Goal: Task Accomplishment & Management: Use online tool/utility

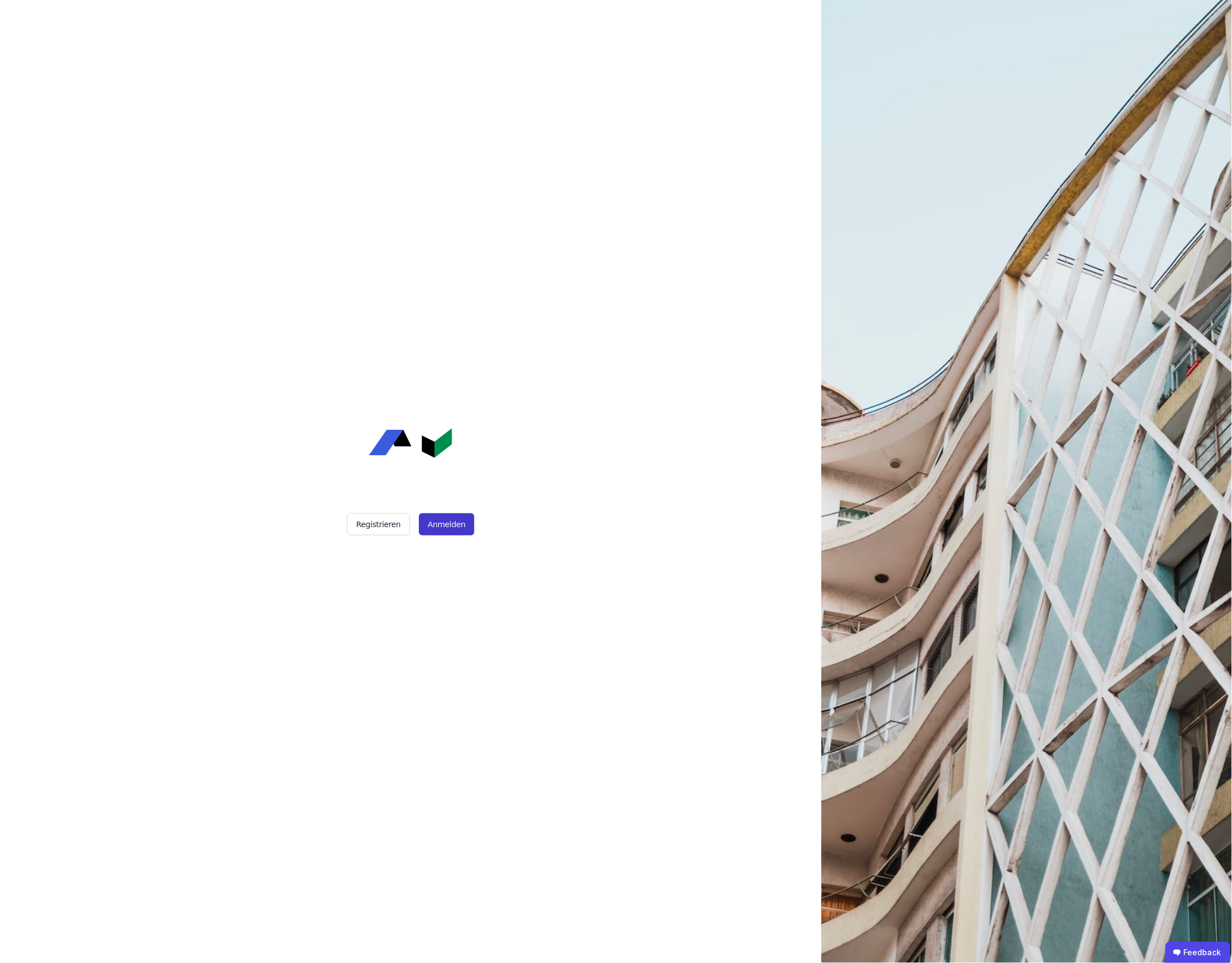
click at [450, 525] on button "Anmelden" at bounding box center [446, 524] width 55 height 22
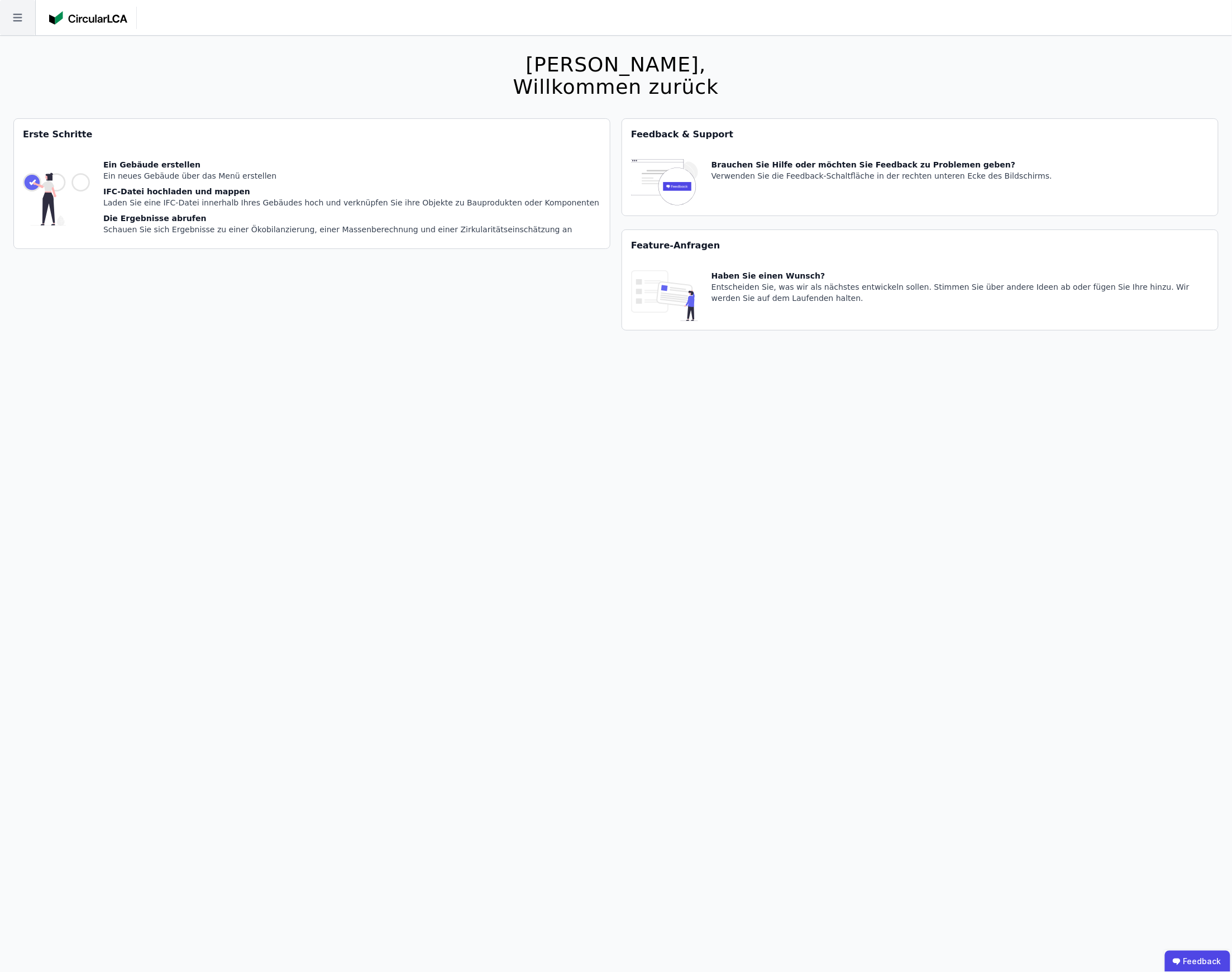
click at [10, 17] on icon at bounding box center [18, 18] width 35 height 35
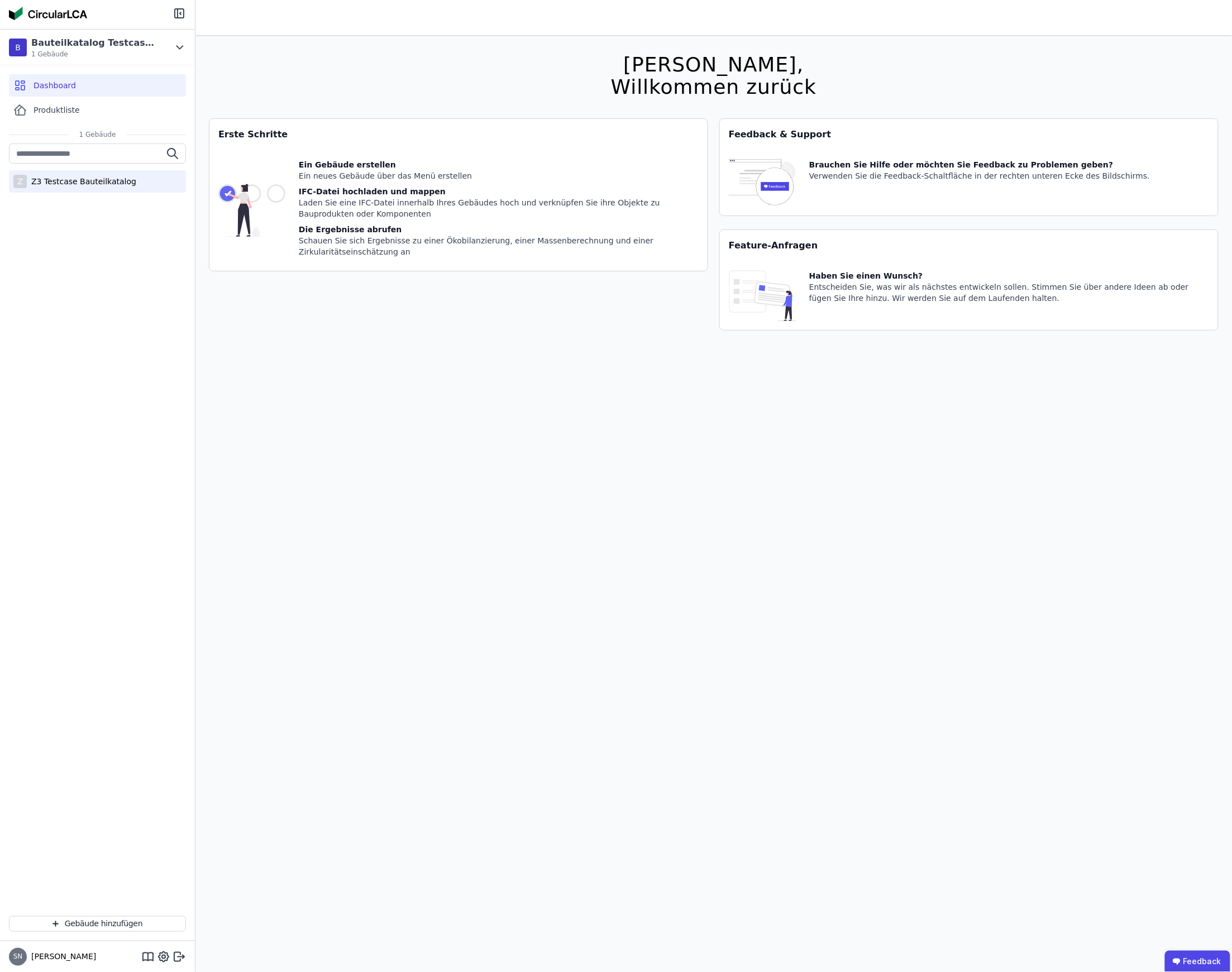
click at [76, 184] on div "Z3 Testcase Bauteilkatalog" at bounding box center [81, 181] width 110 height 11
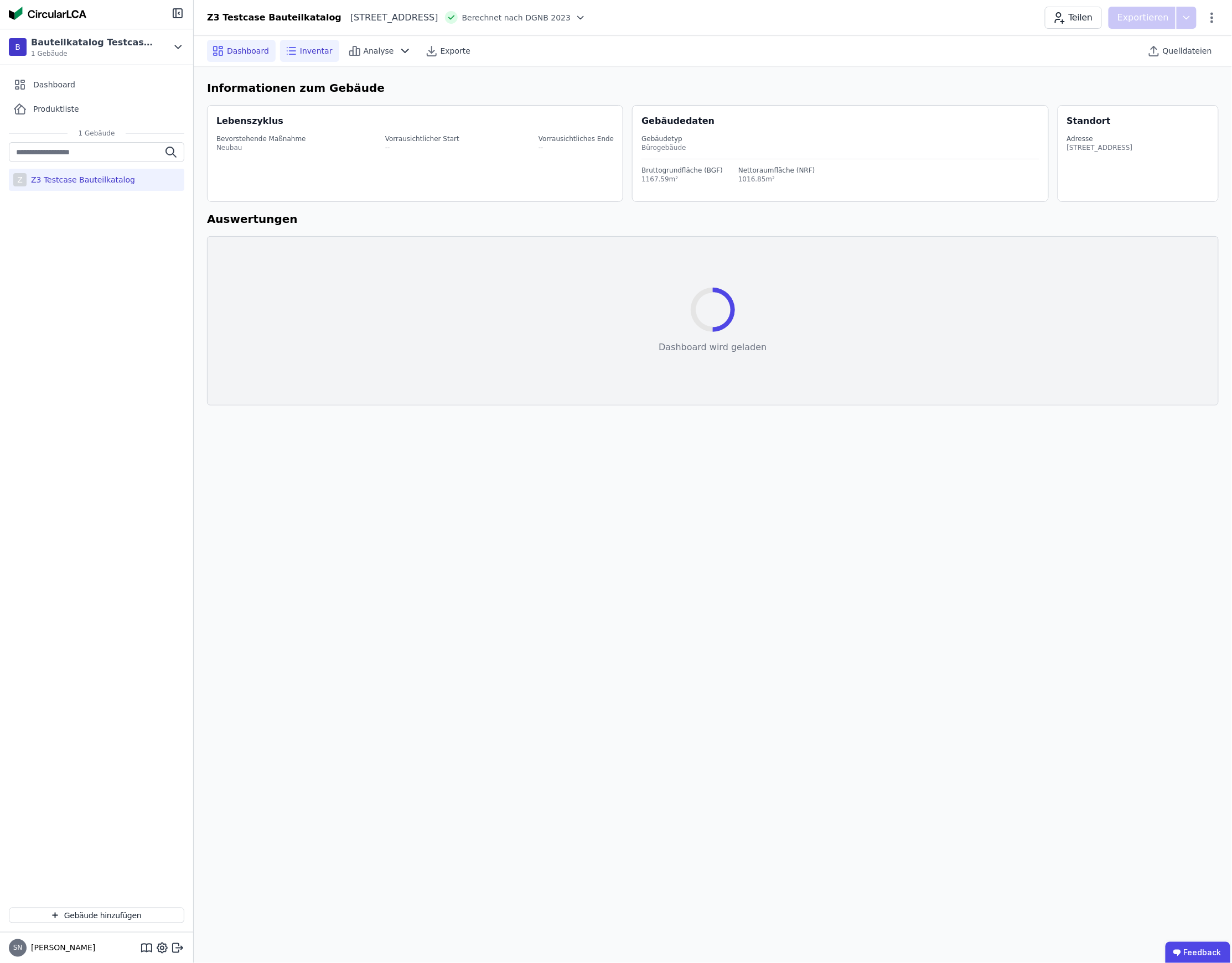
click at [313, 46] on span "Inventar" at bounding box center [315, 51] width 32 height 11
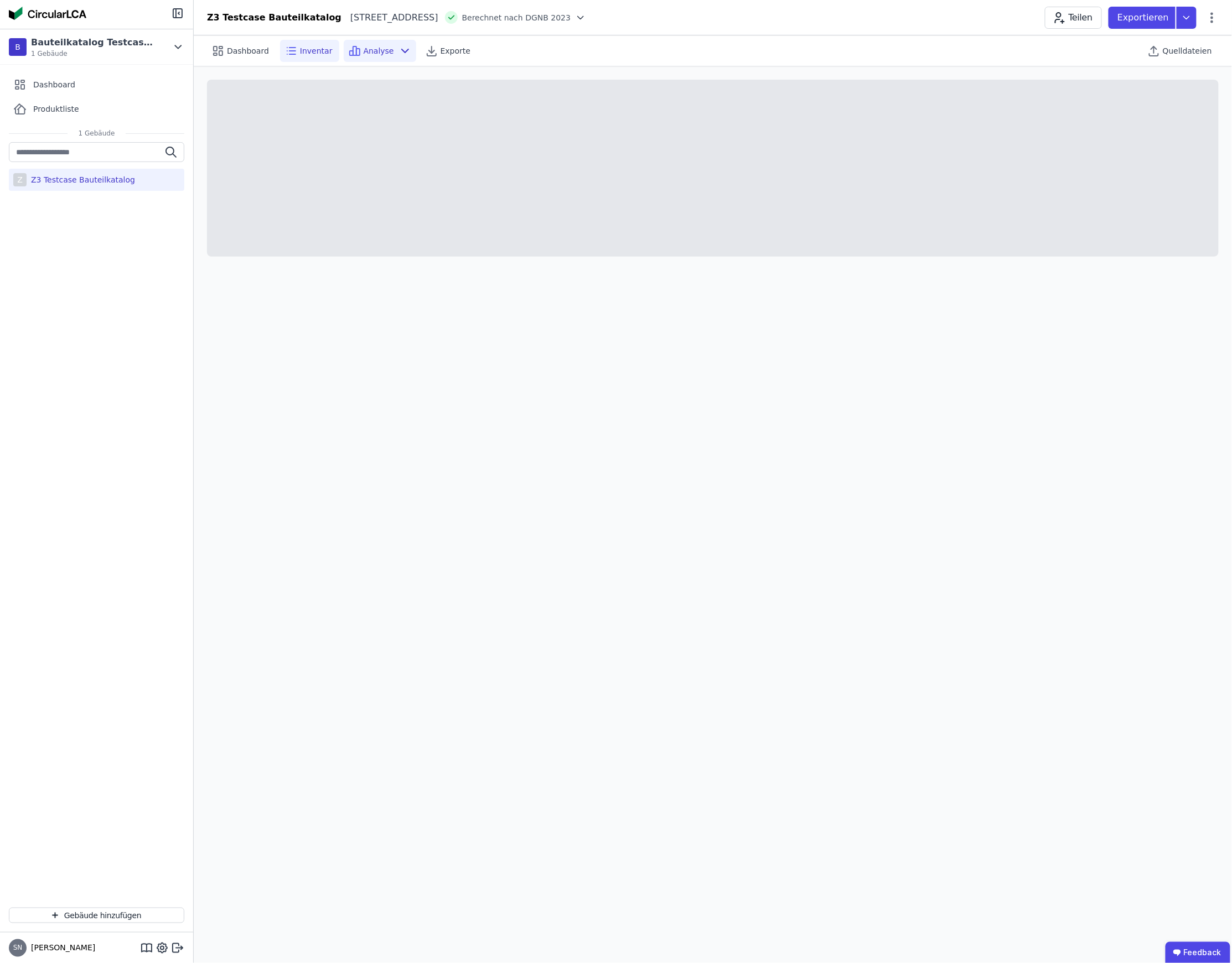
click at [364, 52] on span "Analyse" at bounding box center [379, 51] width 31 height 11
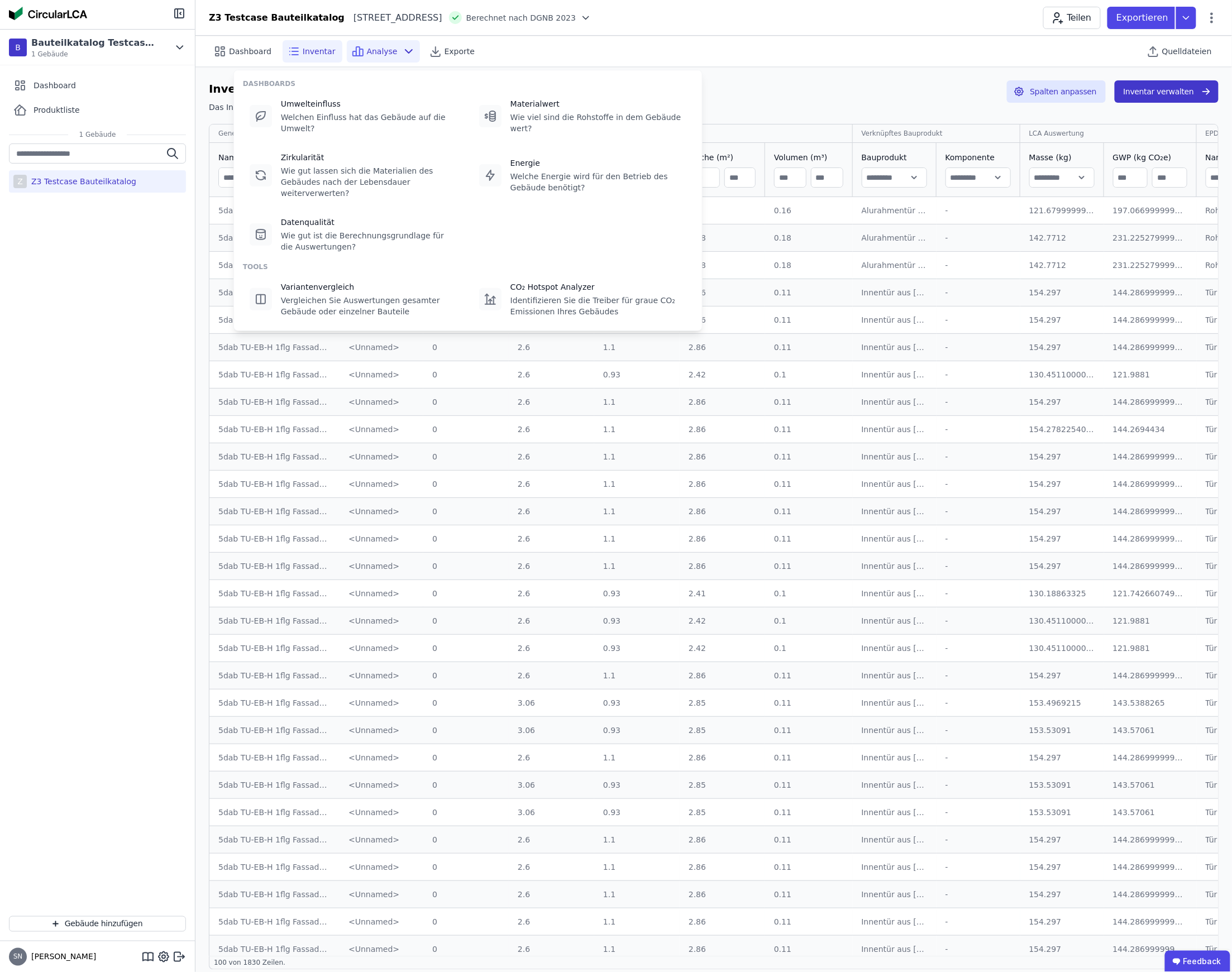
click at [1176, 90] on button "Inventar verwalten" at bounding box center [1166, 91] width 103 height 22
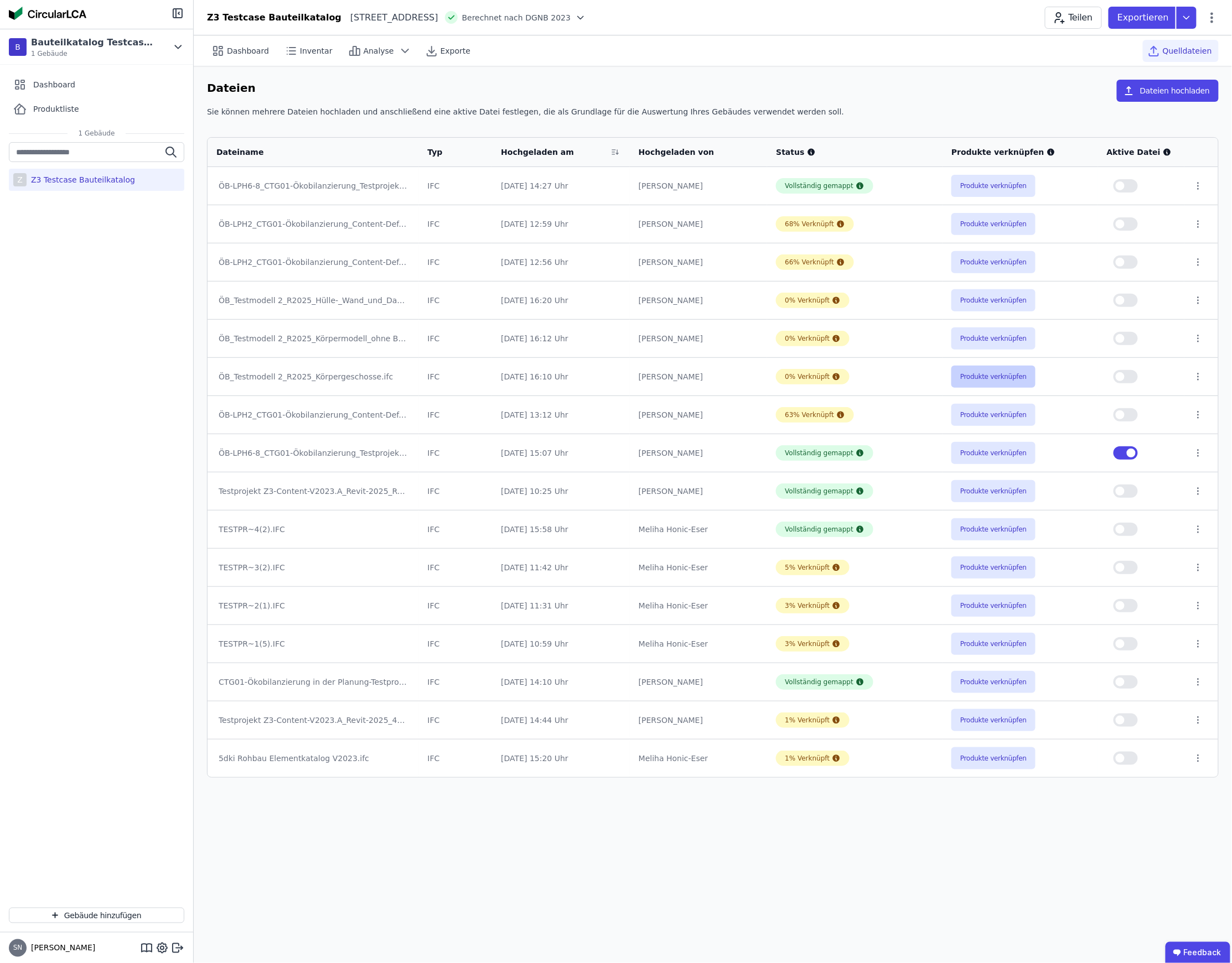
click at [996, 386] on button "Produkte verknüpfen" at bounding box center [994, 376] width 84 height 22
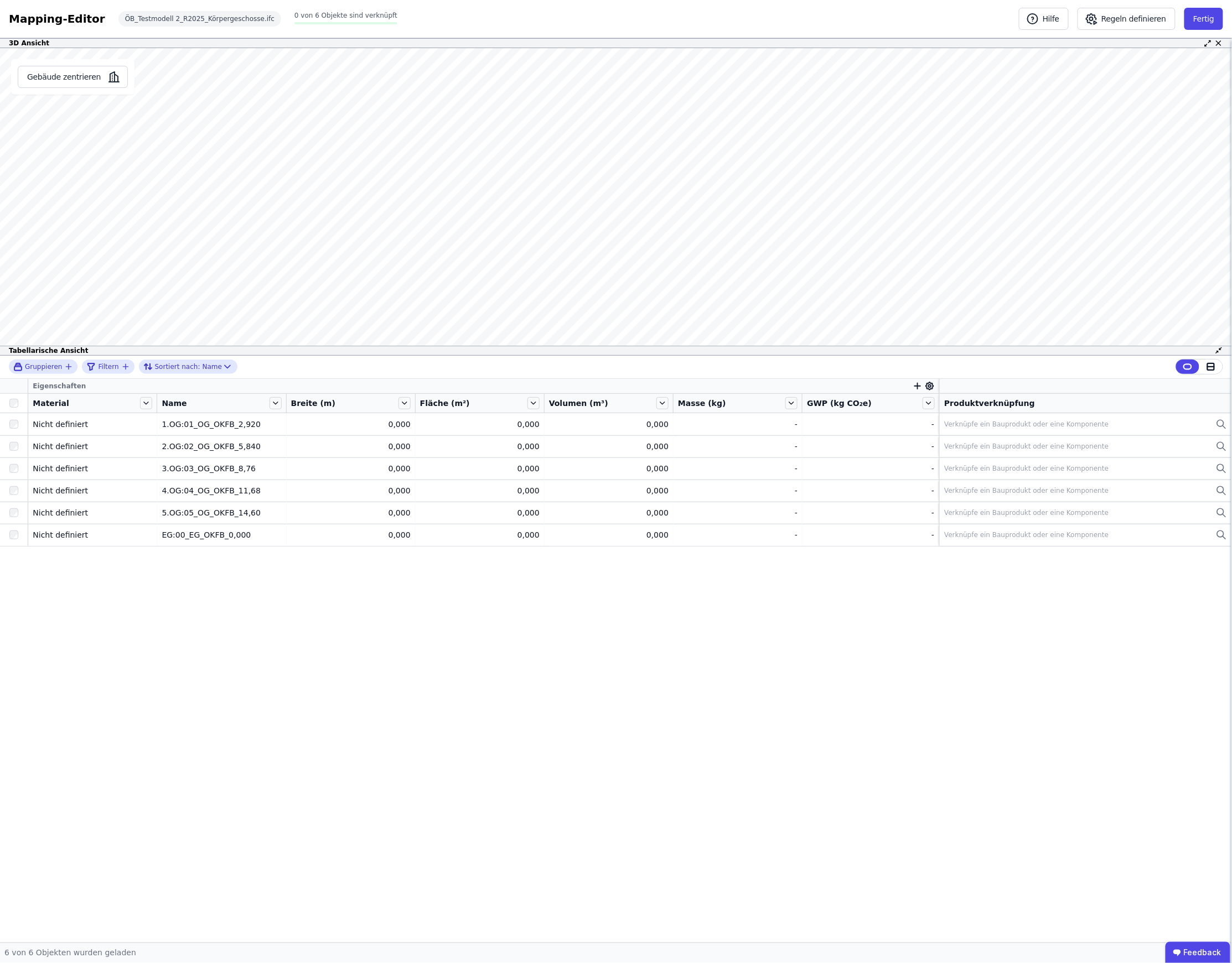
click at [913, 386] on icon "button" at bounding box center [917, 386] width 10 height 10
click at [957, 459] on div "Importierte Eigenschaften" at bounding box center [973, 464] width 102 height 11
click at [988, 481] on div "Bemaßungen" at bounding box center [989, 485] width 136 height 11
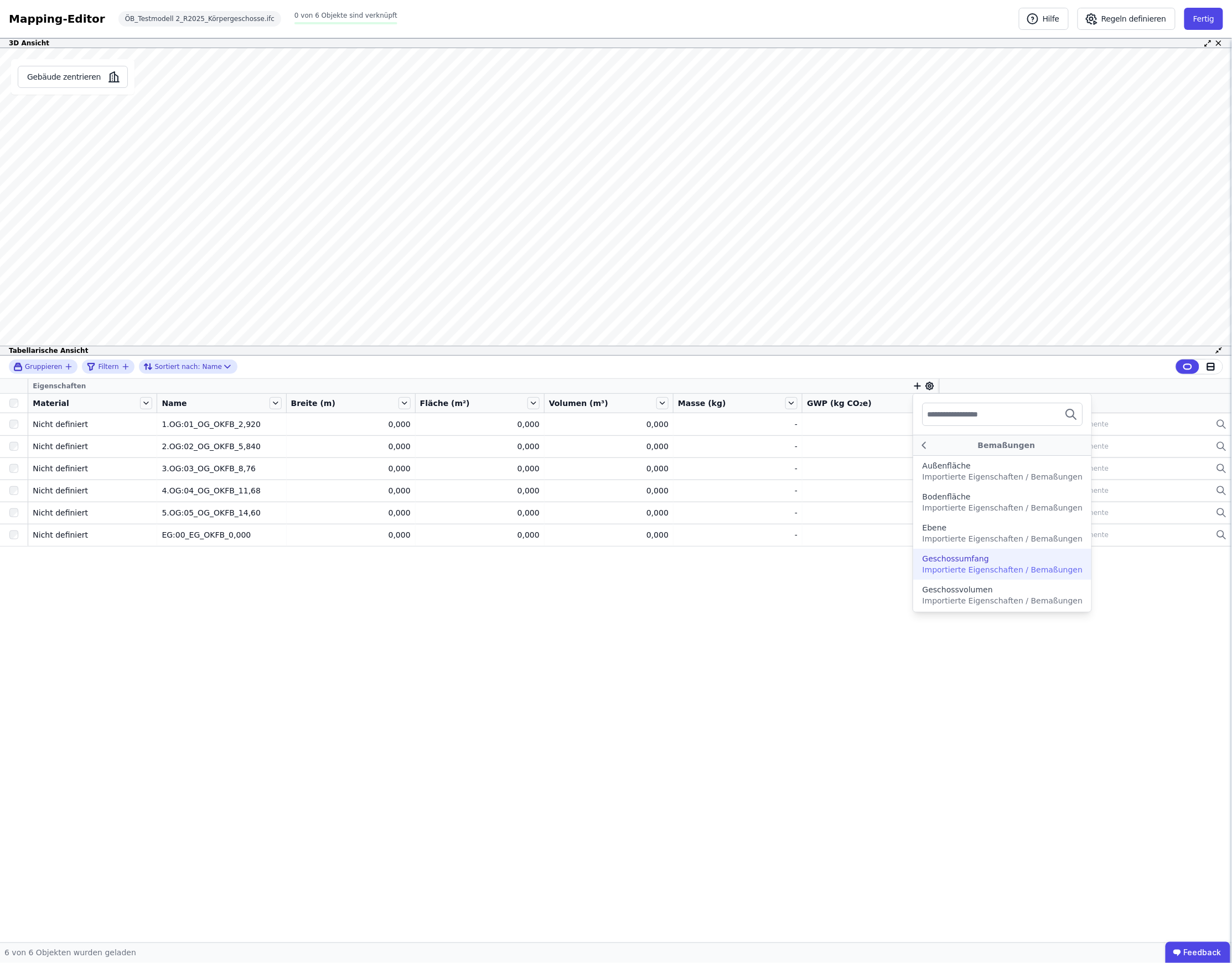
click at [992, 558] on div "Geschossumfang" at bounding box center [1002, 559] width 160 height 11
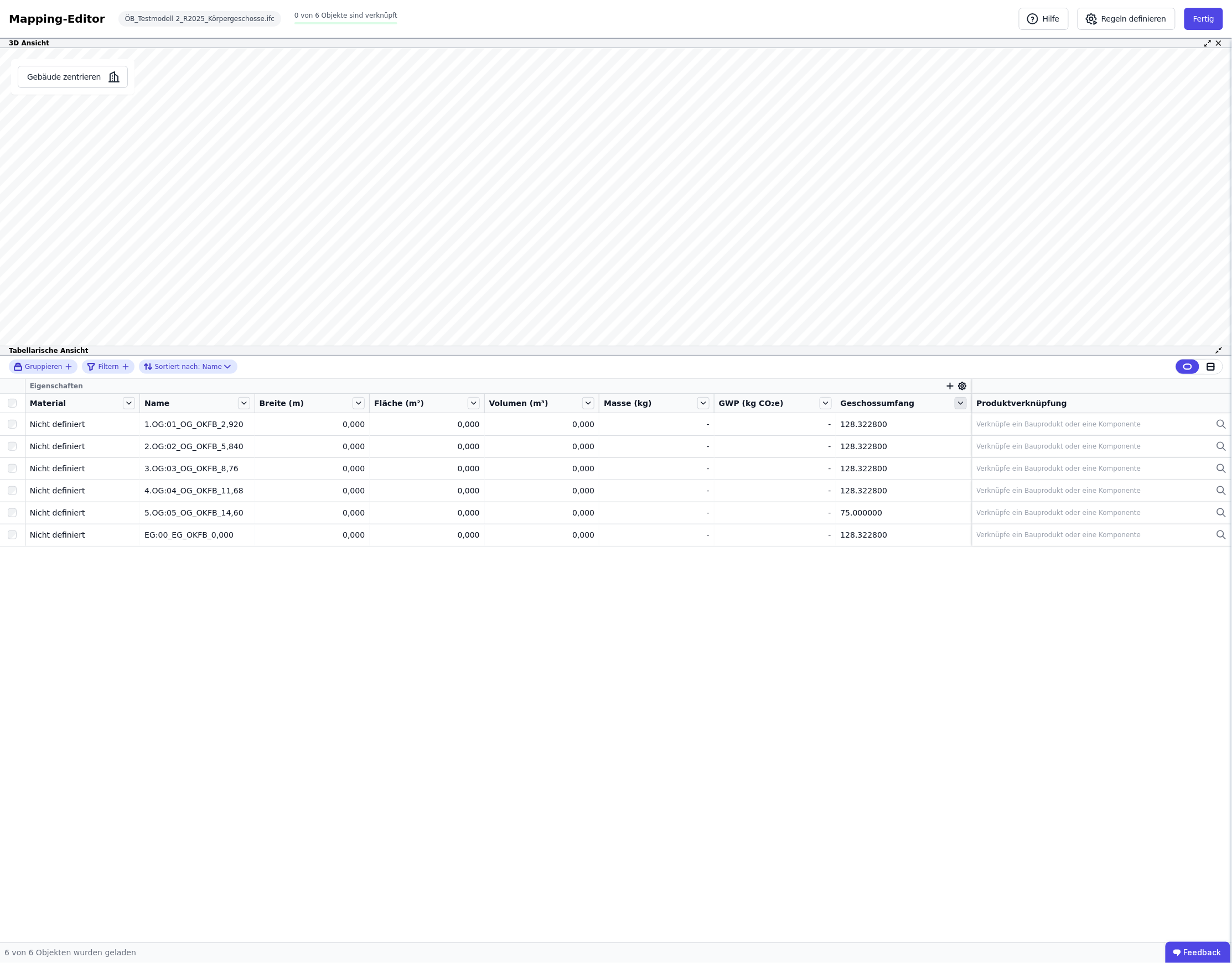
click at [954, 405] on icon at bounding box center [960, 403] width 12 height 12
click at [947, 386] on icon "button" at bounding box center [950, 386] width 10 height 10
click at [986, 465] on div "Importierte Eigenschaften" at bounding box center [1005, 464] width 102 height 11
click at [1023, 598] on div "Pset_SlabCommon" at bounding box center [1022, 602] width 136 height 11
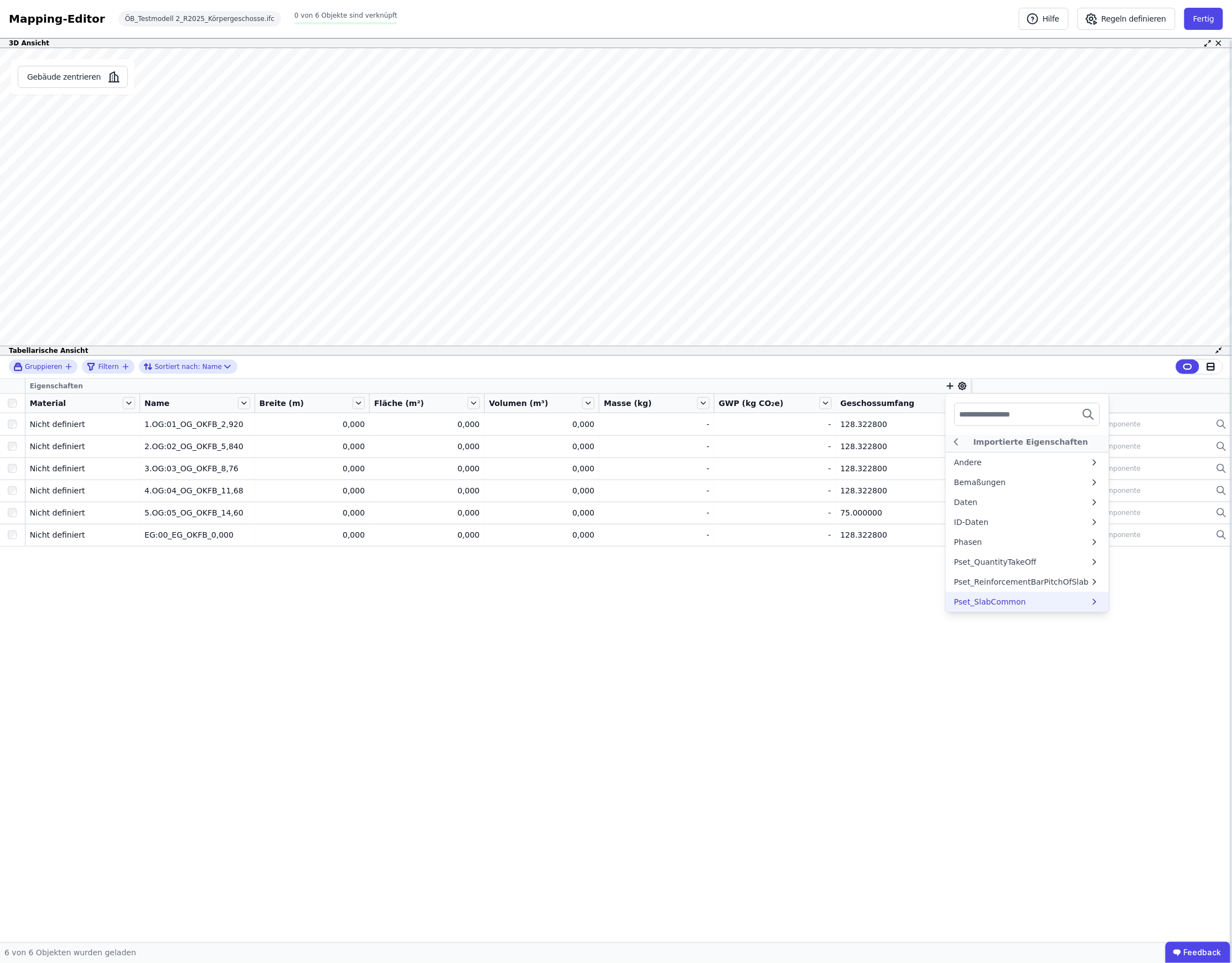
scroll to position [0, 0]
click at [955, 445] on icon at bounding box center [956, 445] width 12 height 13
click at [990, 589] on div "Pset_ReinforcementBarPitchOfSlab" at bounding box center [1021, 585] width 134 height 11
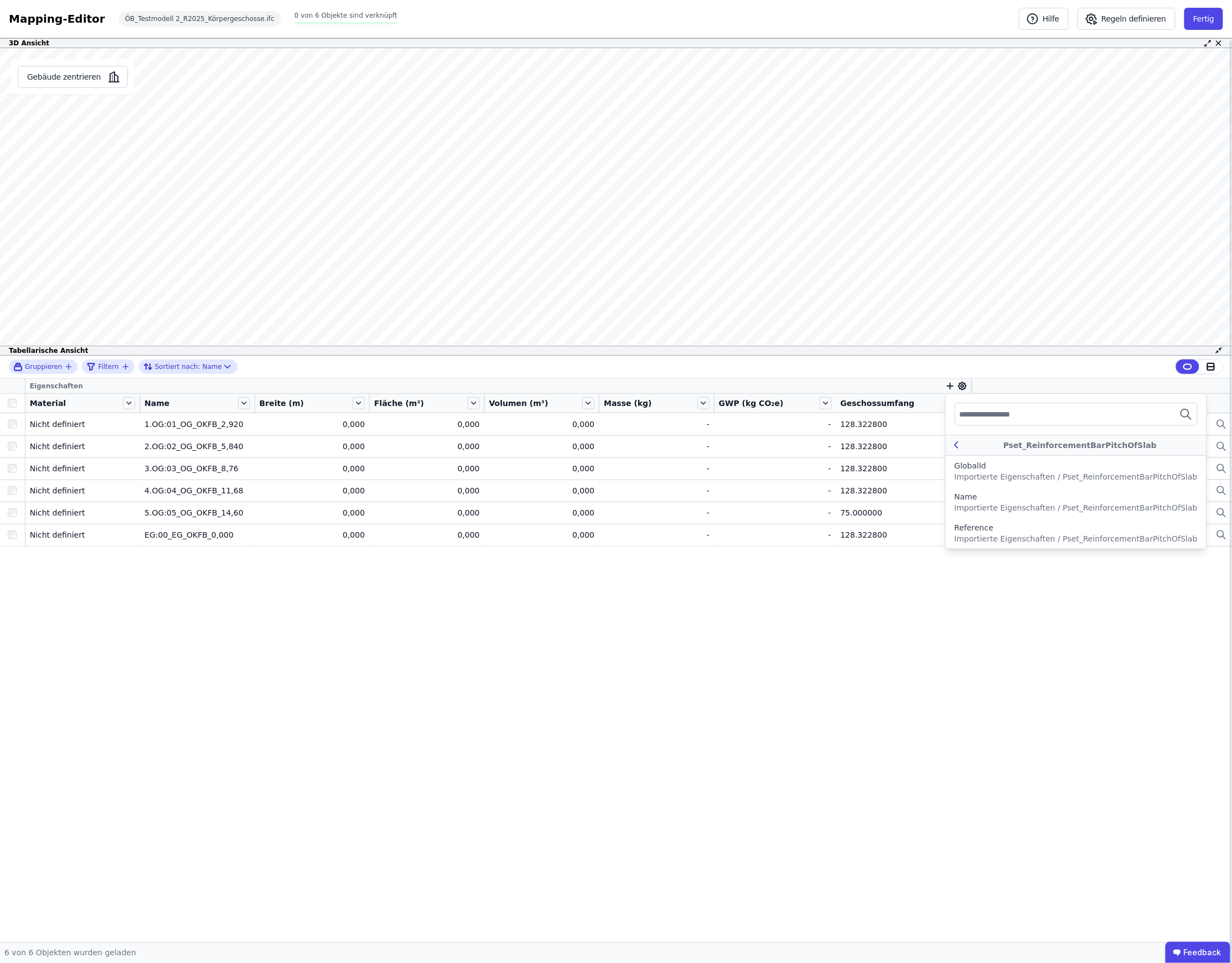
click at [962, 445] on div "Pset_ReinforcementBarPitchOfSlab" at bounding box center [1080, 445] width 235 height 11
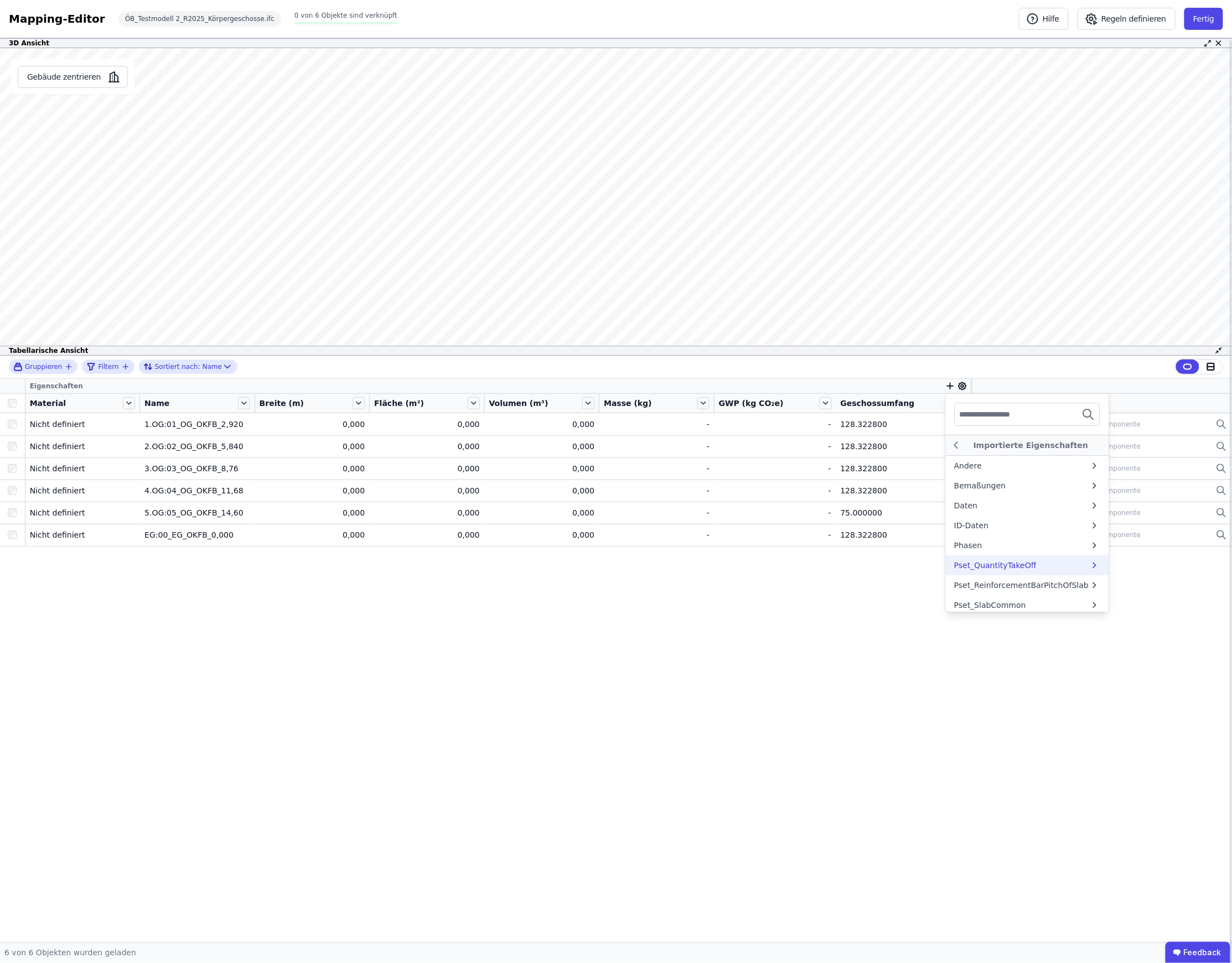
click at [974, 563] on div "Pset_QuantityTakeOff" at bounding box center [995, 565] width 82 height 11
click at [954, 449] on icon at bounding box center [956, 445] width 4 height 6
click at [979, 545] on div "Phasen" at bounding box center [1022, 545] width 136 height 11
click at [954, 439] on icon at bounding box center [956, 445] width 12 height 13
click at [967, 531] on div "ID-Daten" at bounding box center [971, 526] width 34 height 11
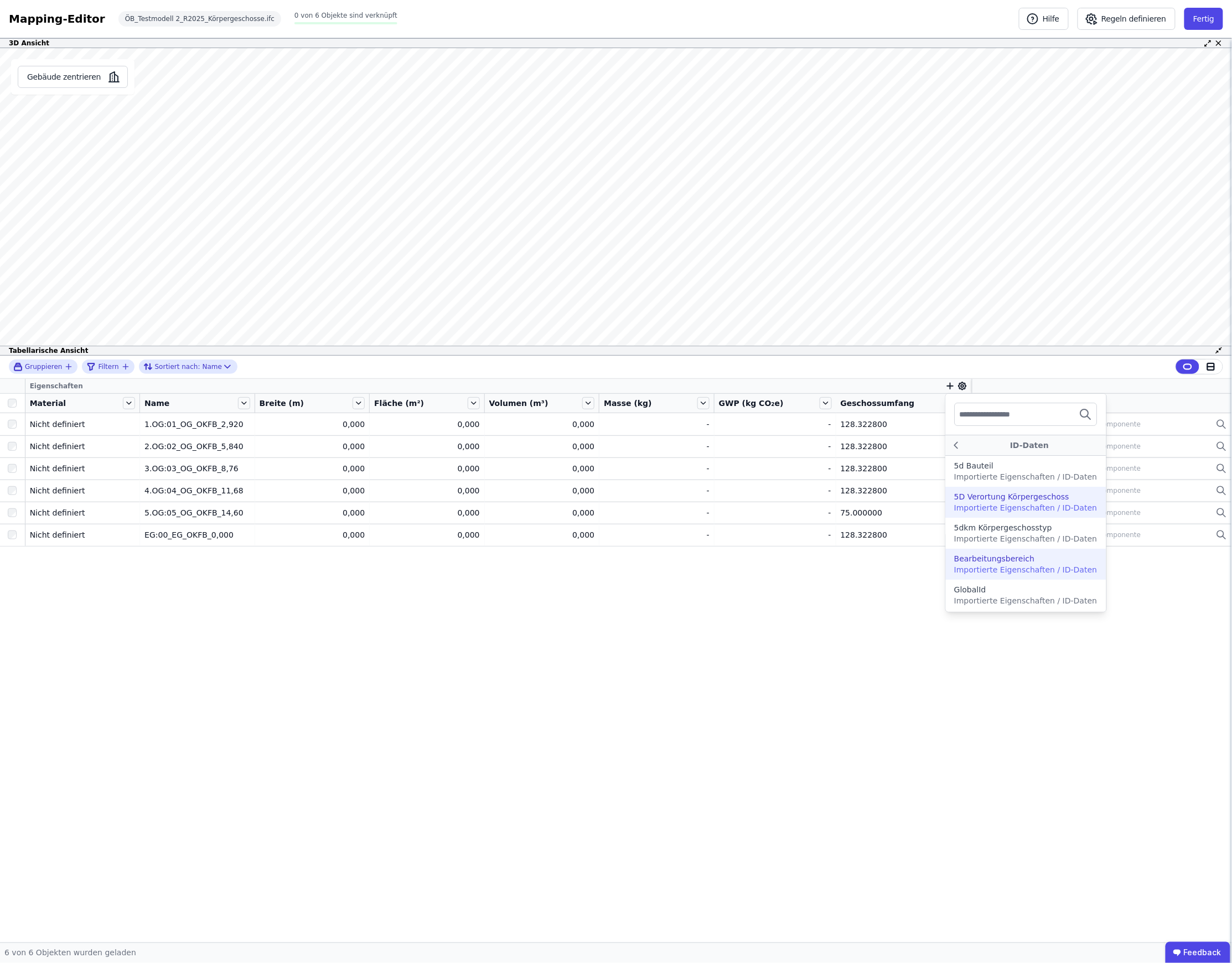
click at [1012, 505] on span "Importierte Eigenschaften / ID-Daten" at bounding box center [1025, 508] width 143 height 9
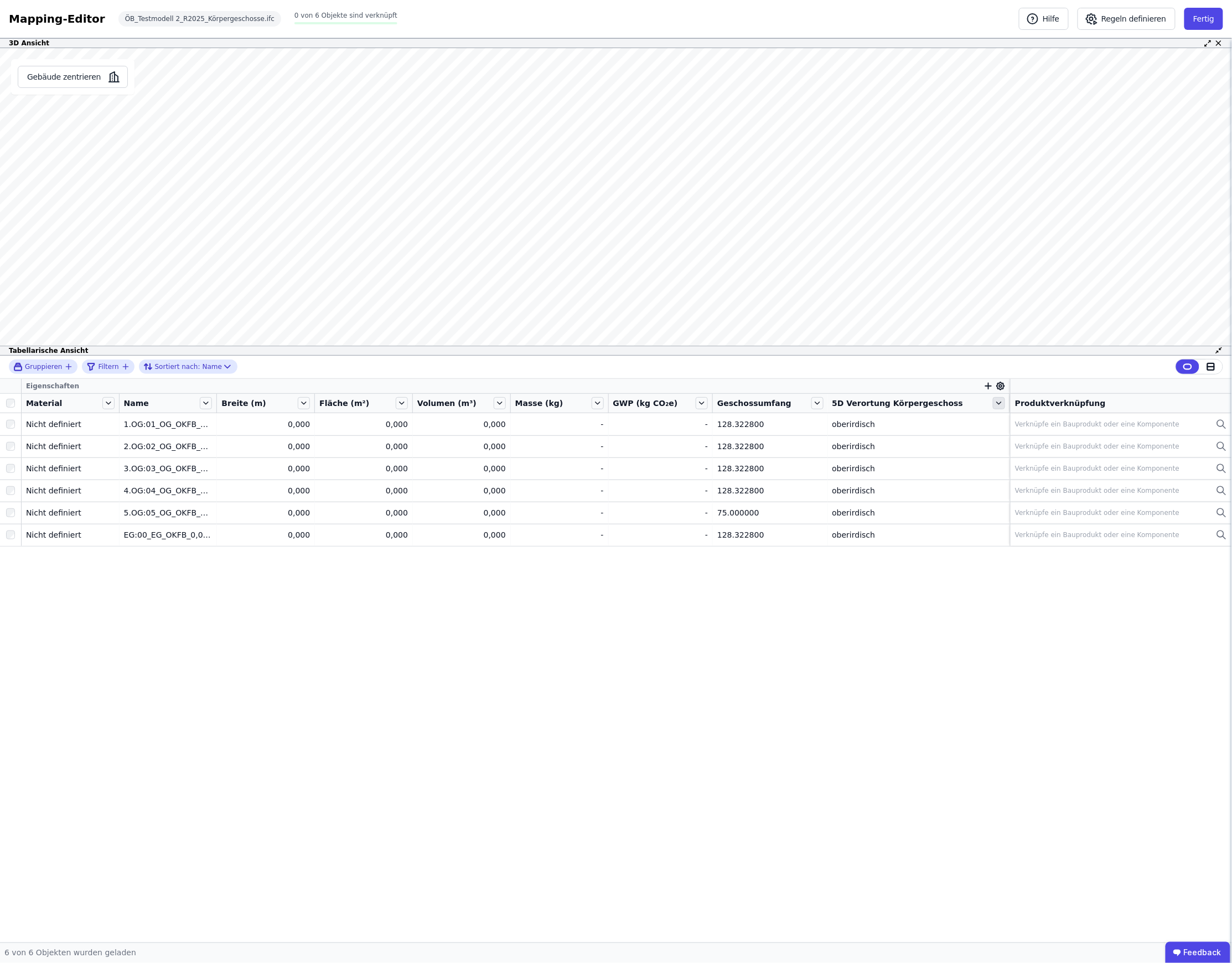
click at [993, 405] on icon at bounding box center [999, 403] width 12 height 12
click at [983, 388] on icon "button" at bounding box center [988, 386] width 10 height 10
click at [1034, 454] on div "Concular Eigenschaften" at bounding box center [1051, 444] width 135 height 20
click at [1023, 481] on div "Objekt (Import)" at bounding box center [1023, 485] width 60 height 11
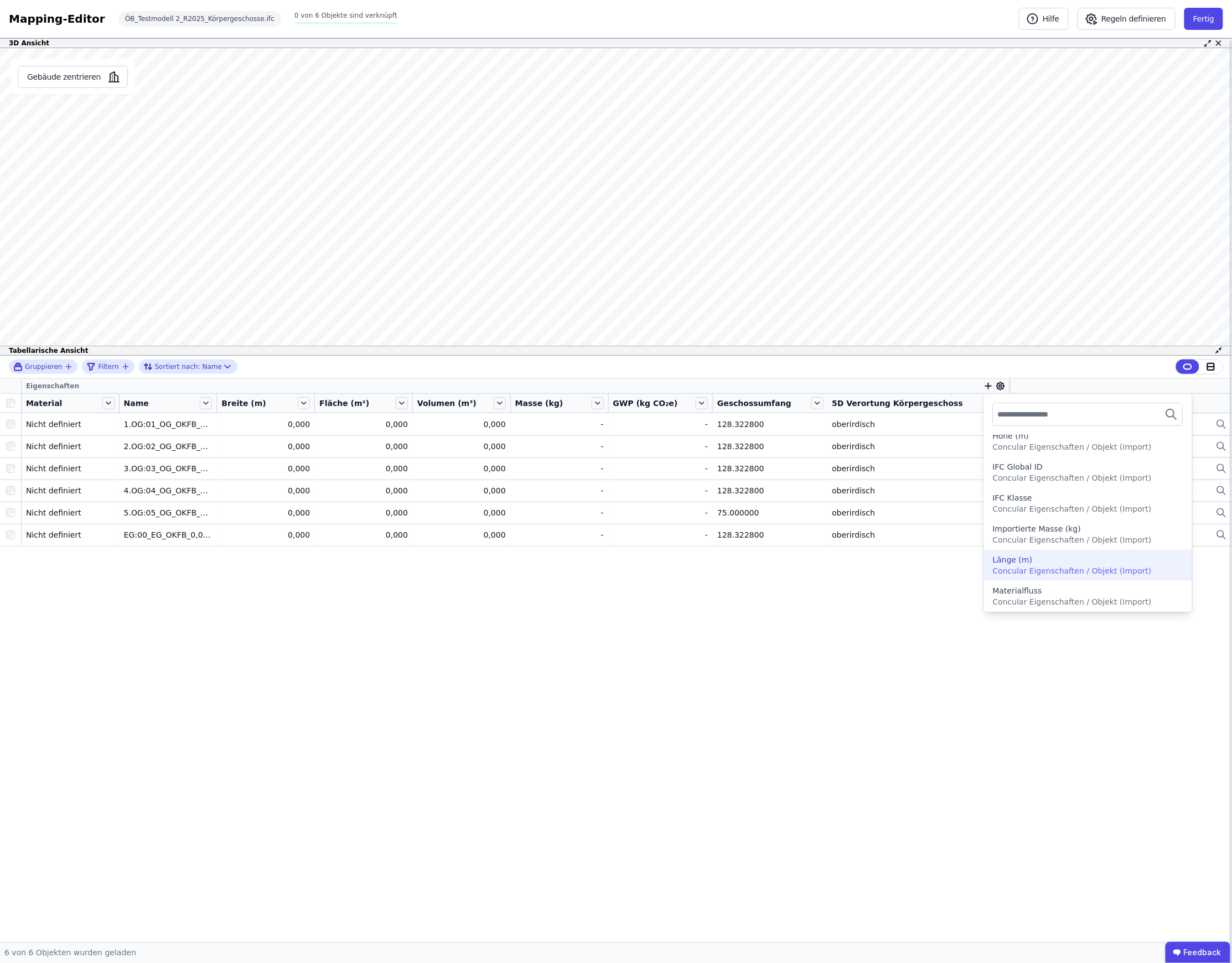
click at [1017, 561] on div "Länge (m)" at bounding box center [1012, 560] width 39 height 11
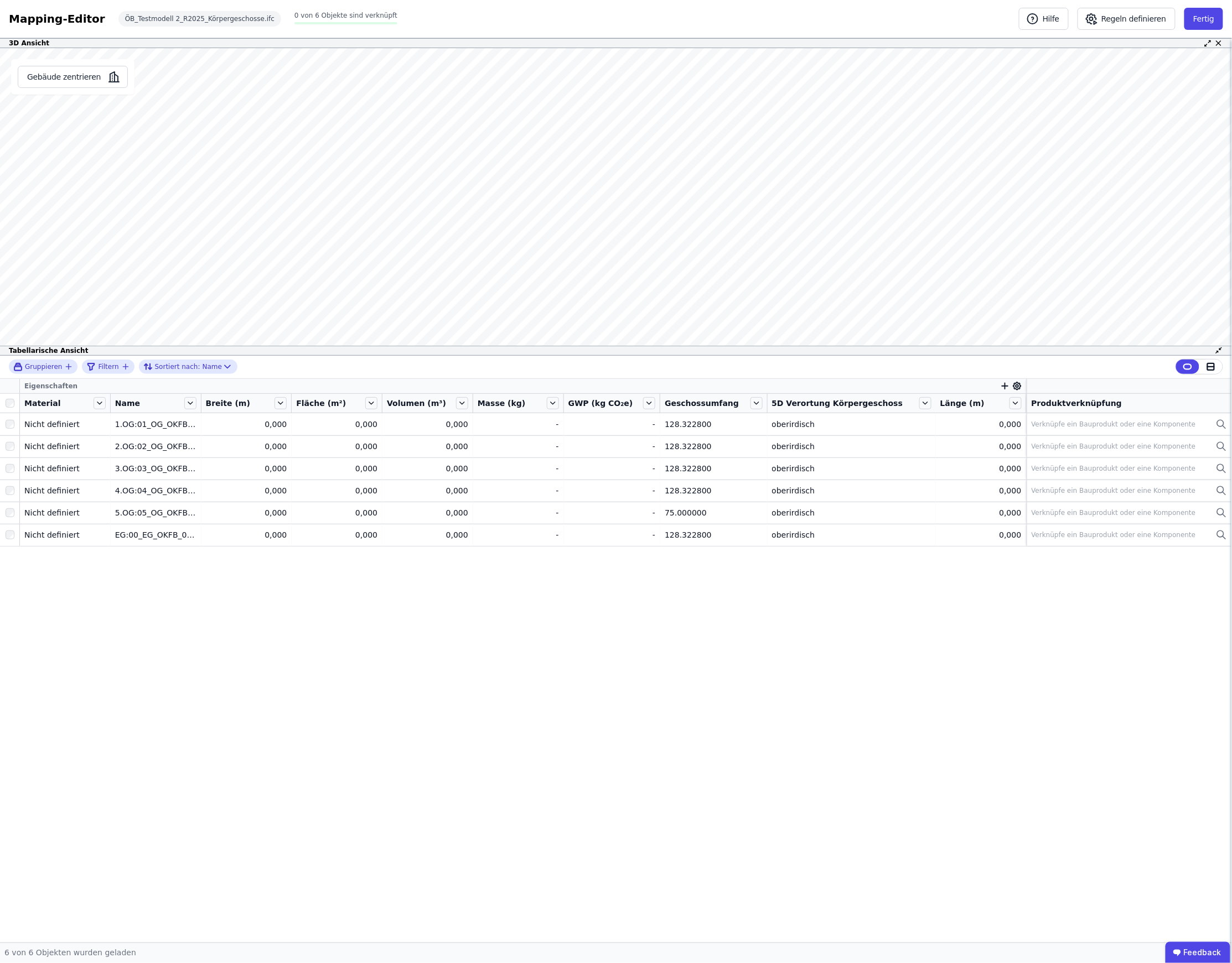
click at [906, 588] on div "Eigenschaften Material Name Breite (m) Fläche (m²) Volumen (m³) Masse (kg) GWP …" at bounding box center [616, 662] width 1232 height 564
click at [1005, 388] on icon "button" at bounding box center [1005, 386] width 0 height 6
click at [1034, 470] on div "Importierte Eigenschaften" at bounding box center [1060, 464] width 102 height 11
click at [1061, 561] on div "Pset_QuantityTakeOff" at bounding box center [1051, 562] width 82 height 11
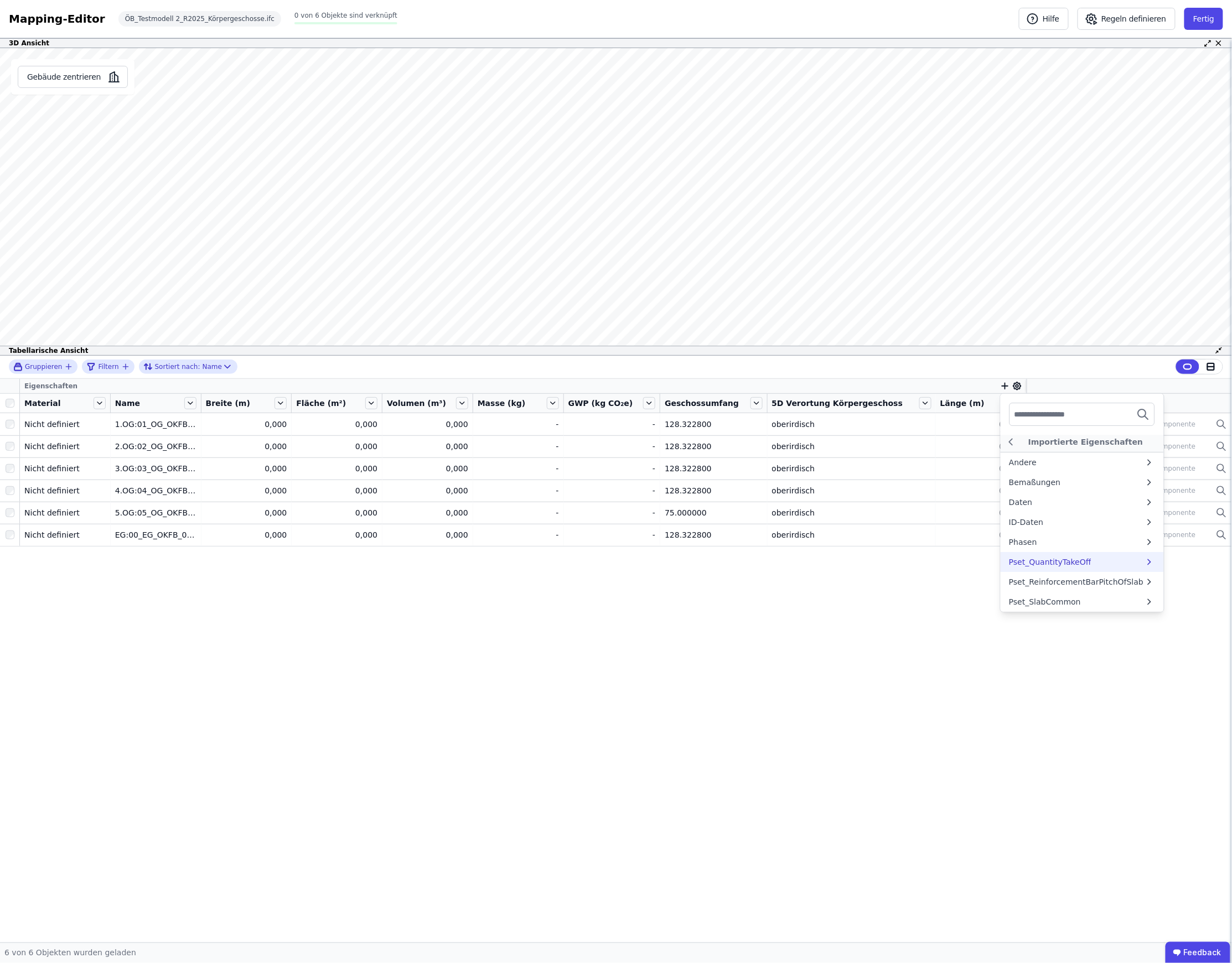
scroll to position [0, 0]
click at [1005, 443] on icon at bounding box center [1011, 445] width 12 height 13
click at [1052, 485] on div "Bemaßungen" at bounding box center [1077, 482] width 136 height 11
click at [1005, 439] on icon at bounding box center [1011, 441] width 12 height 13
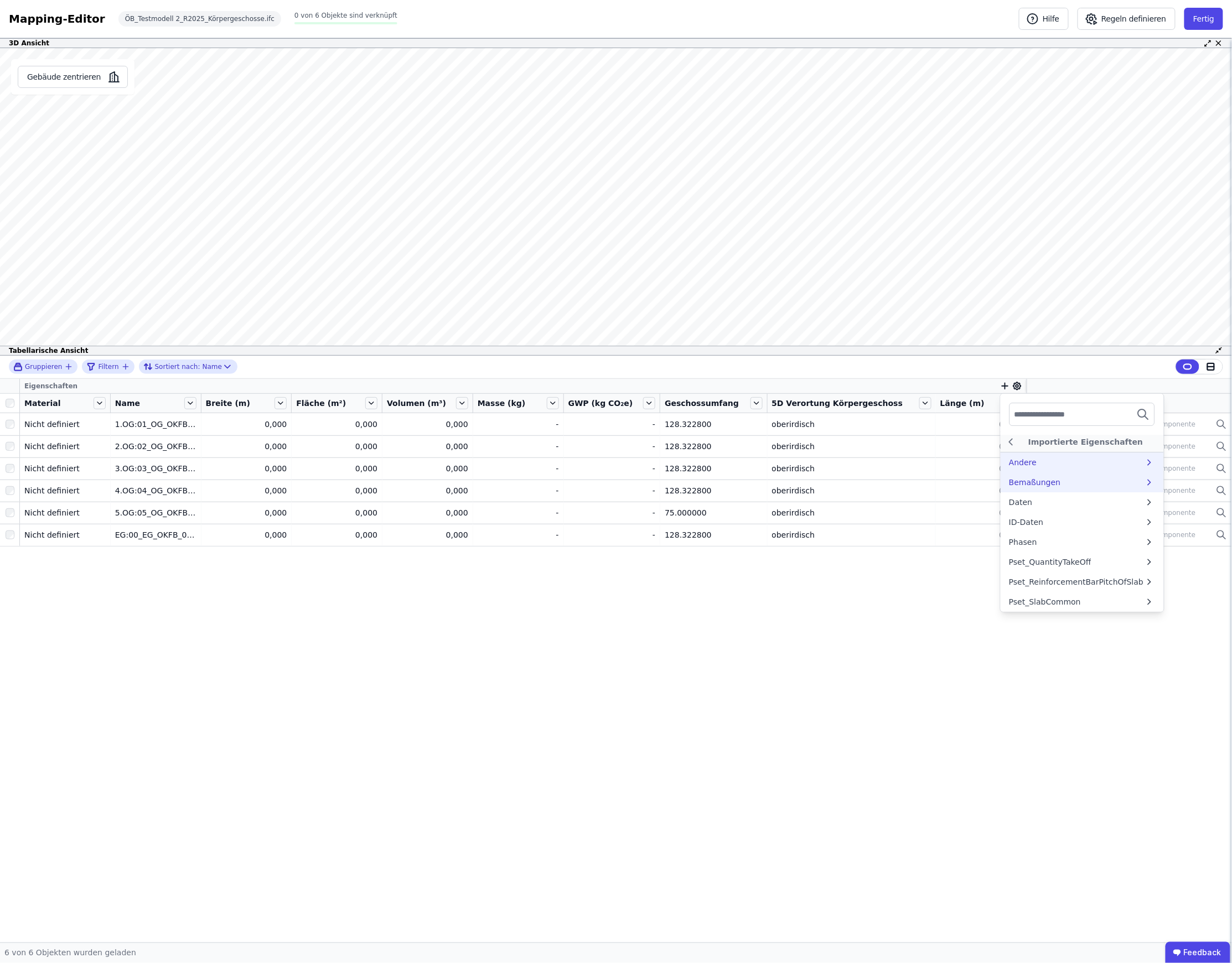
click at [1025, 457] on div "Andere" at bounding box center [1023, 463] width 28 height 11
click at [1005, 443] on icon at bounding box center [1011, 445] width 12 height 13
click at [1030, 481] on div "Bemaßungen" at bounding box center [1035, 485] width 52 height 11
click at [1063, 506] on span "Importierte Eigenschaften / Bemaßungen" at bounding box center [1089, 508] width 160 height 9
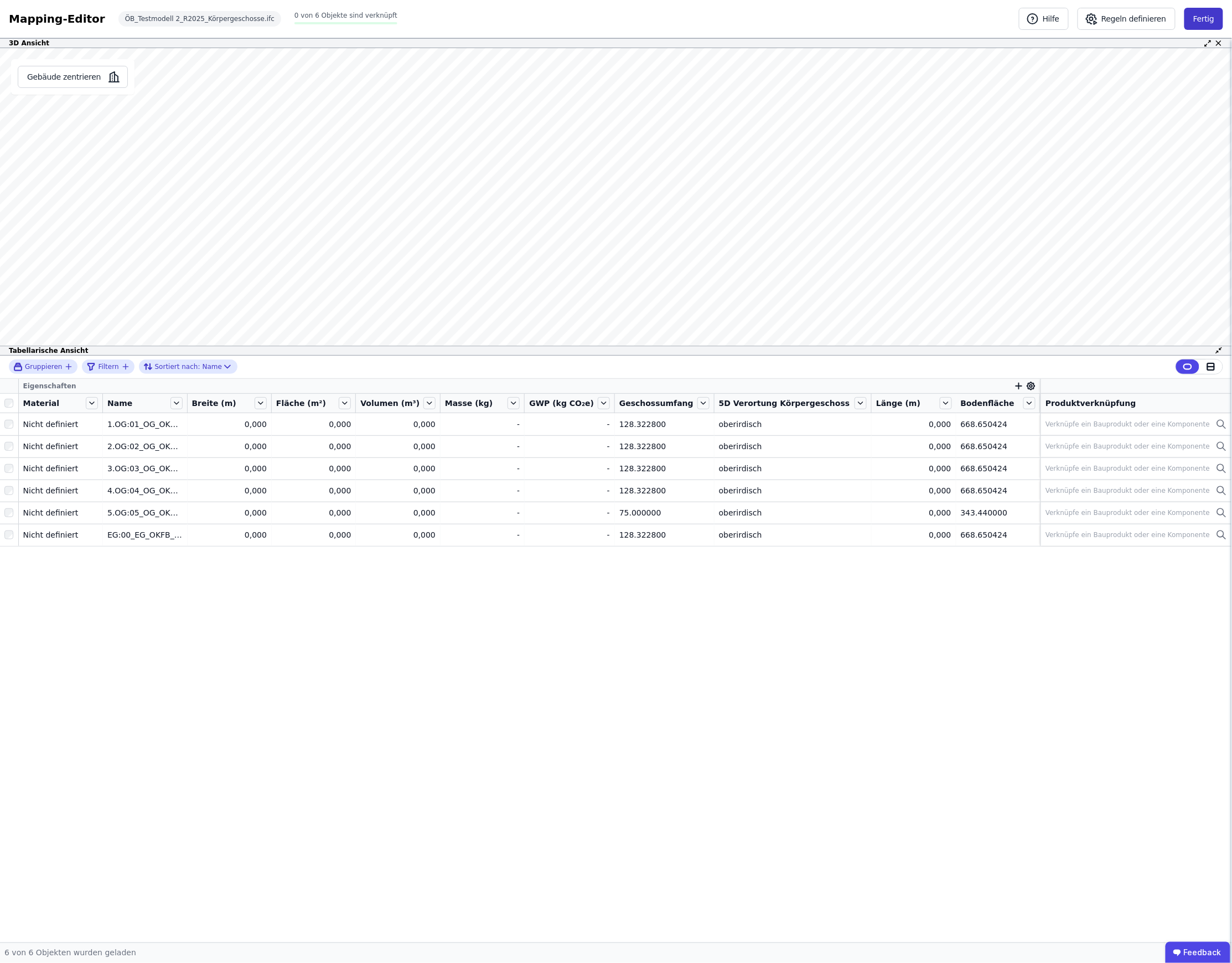
click at [1200, 25] on button "Fertig" at bounding box center [1203, 18] width 39 height 22
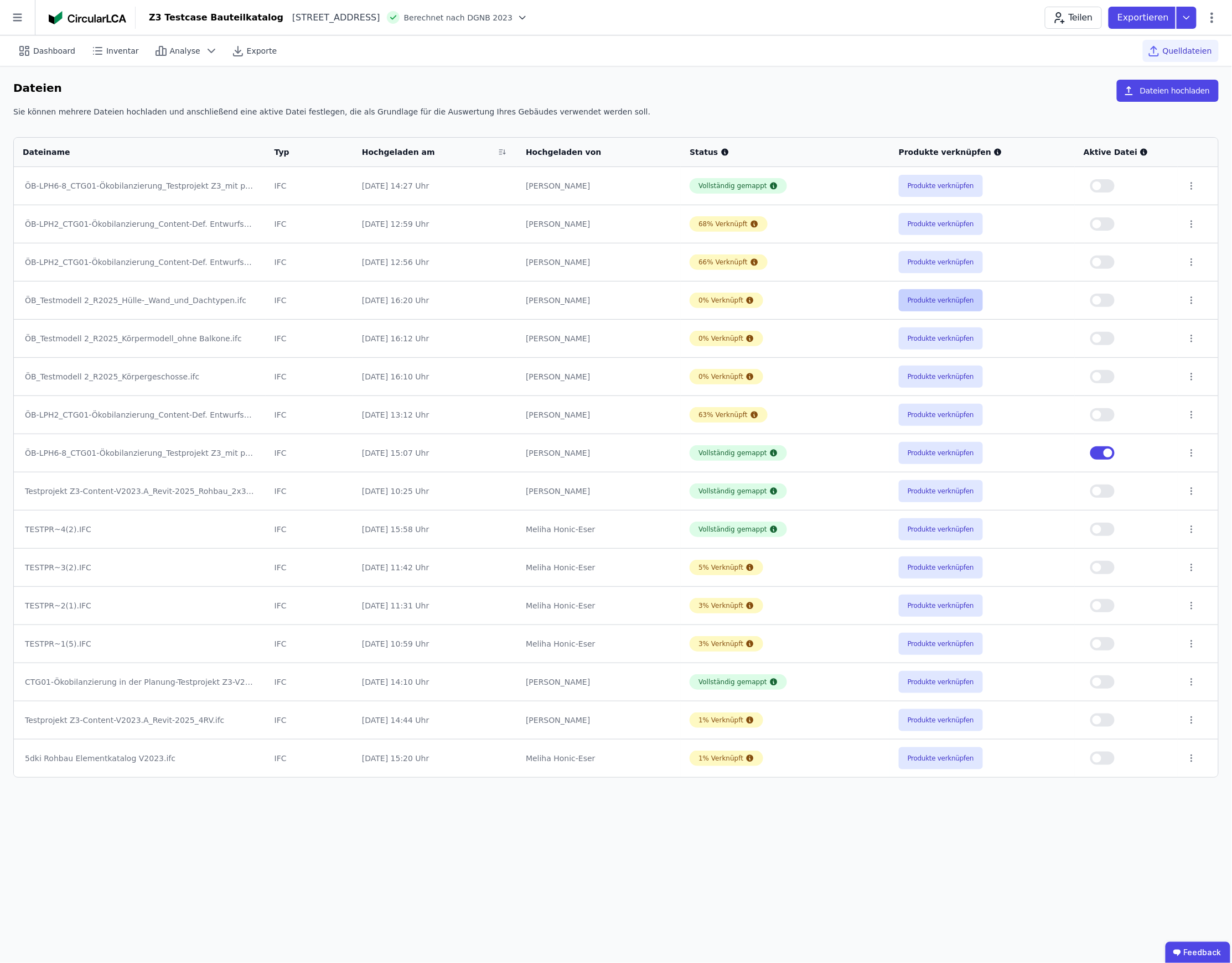
click at [930, 306] on button "Produkte verknüpfen" at bounding box center [941, 300] width 84 height 22
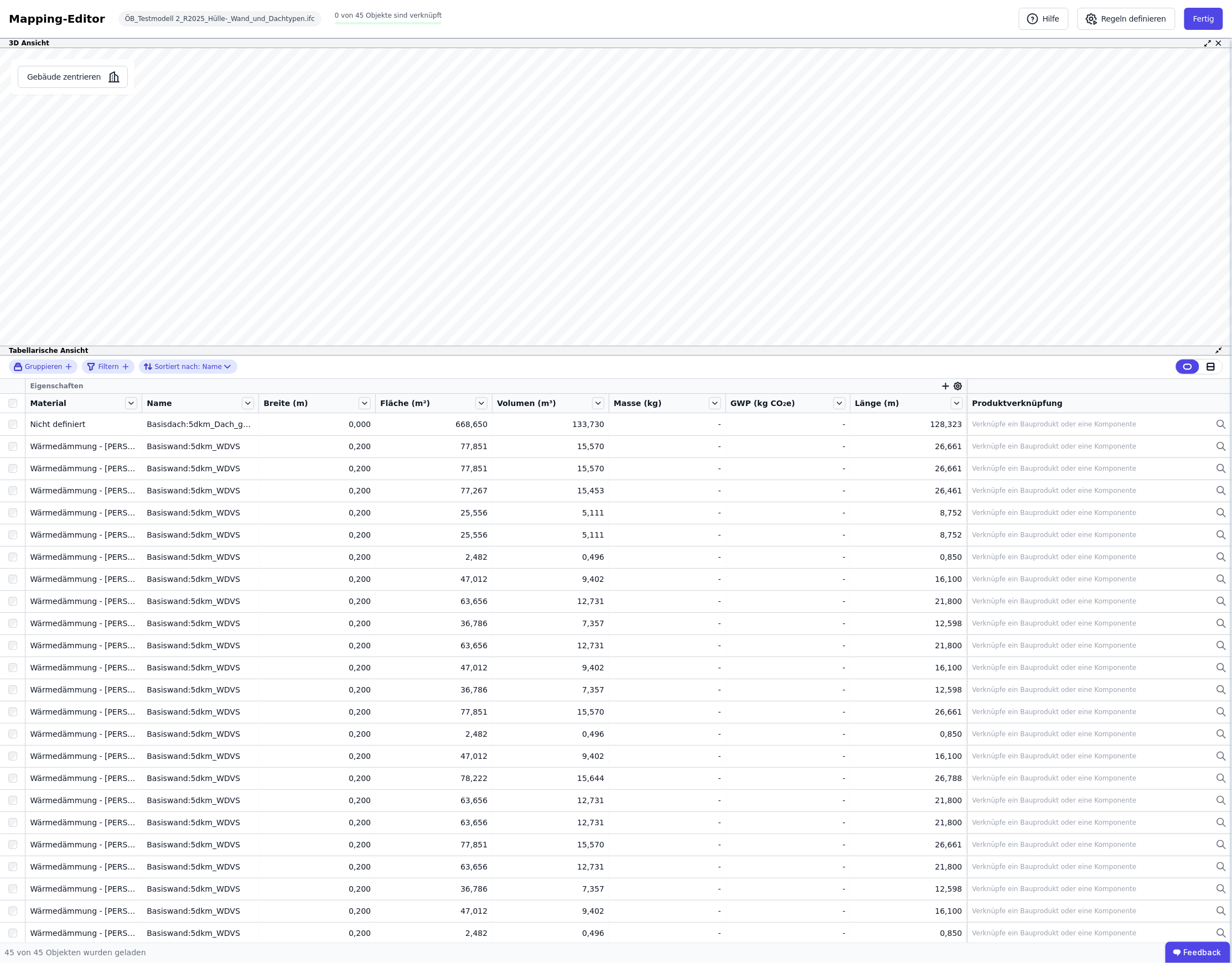
click at [941, 382] on icon "button" at bounding box center [945, 386] width 10 height 10
click at [997, 443] on div "Concular Eigenschaften" at bounding box center [995, 444] width 92 height 11
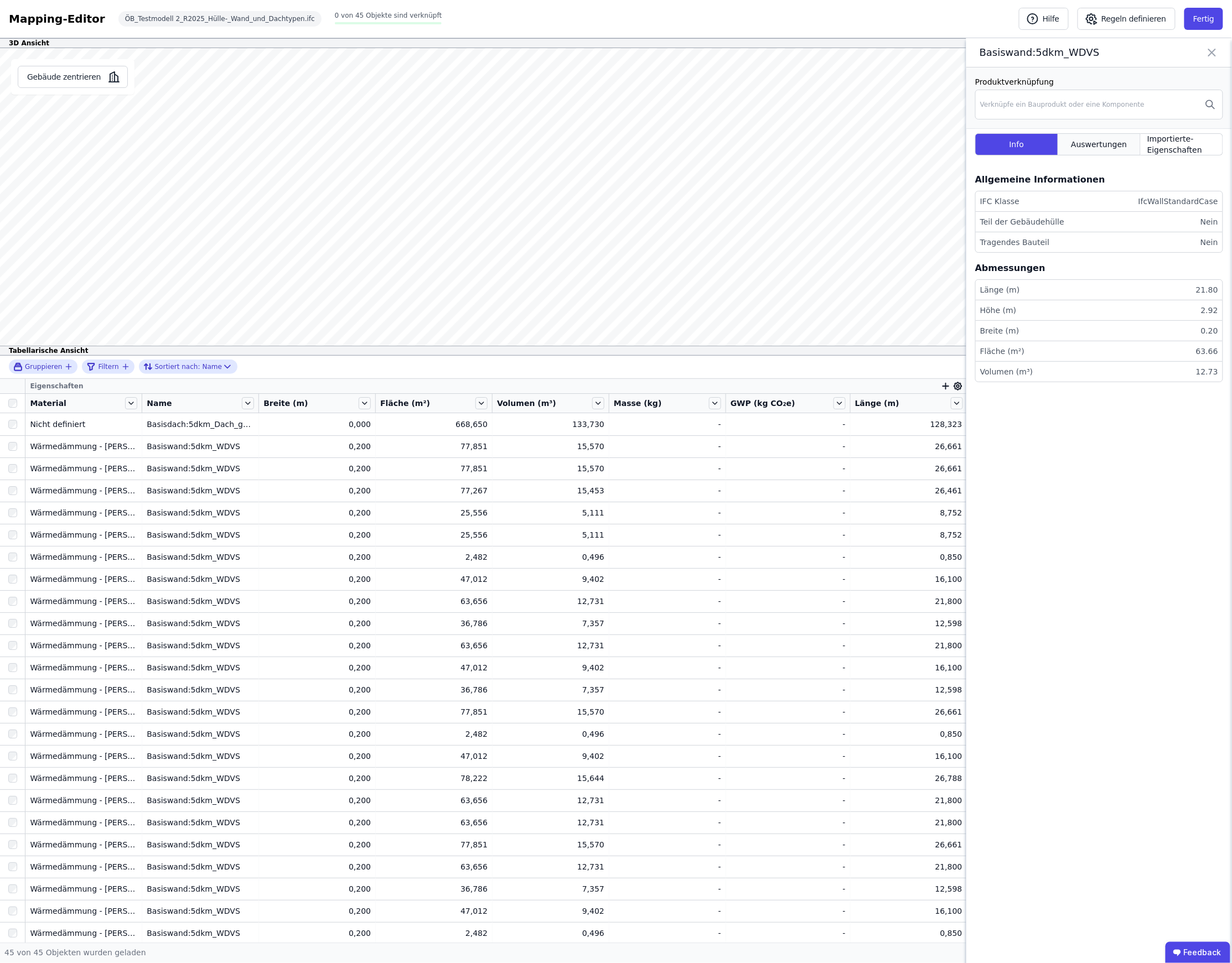
click at [1088, 146] on span "Auswertungen" at bounding box center [1099, 145] width 56 height 11
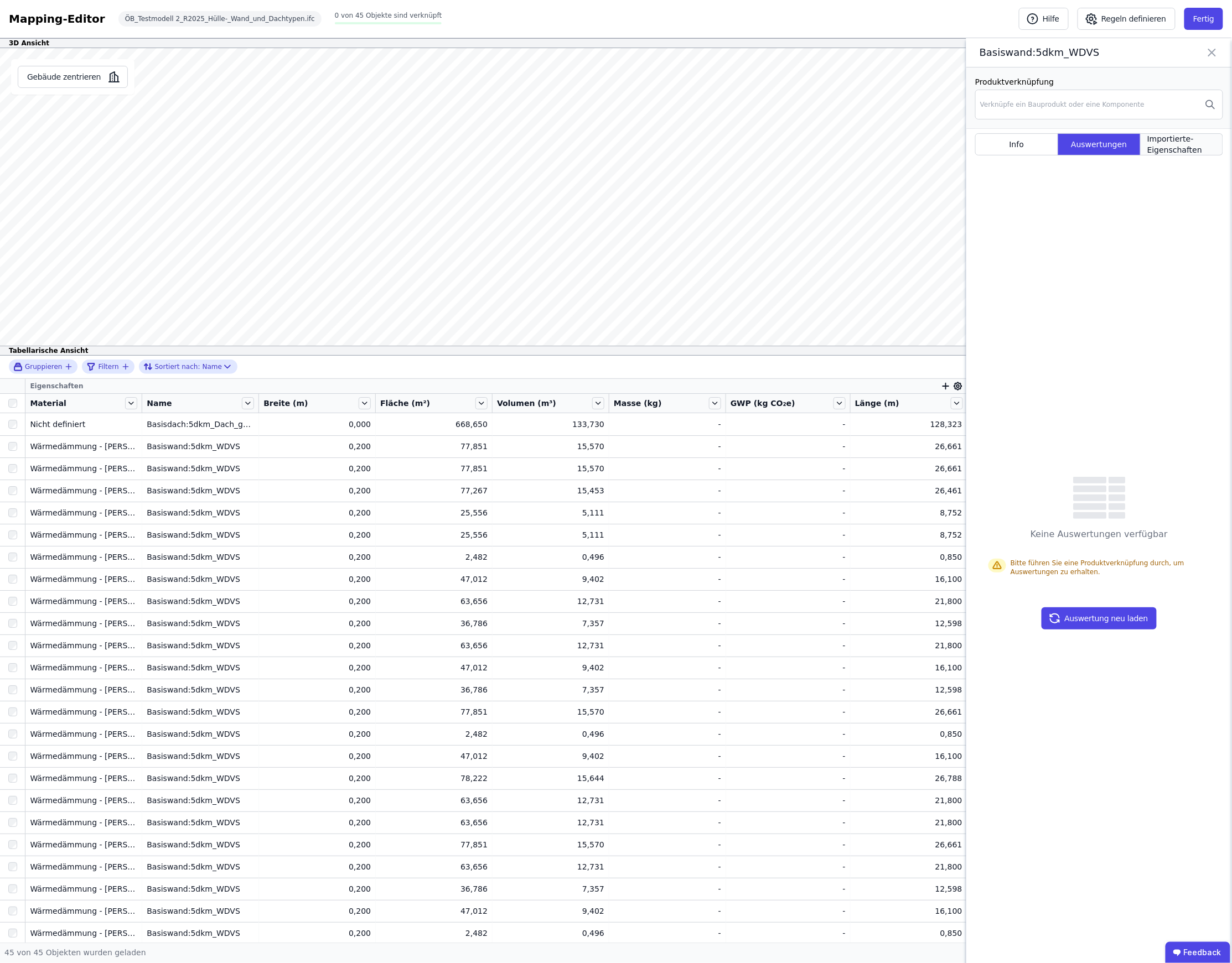
click at [1188, 150] on span "Importierte-Eigenschaften" at bounding box center [1181, 144] width 68 height 22
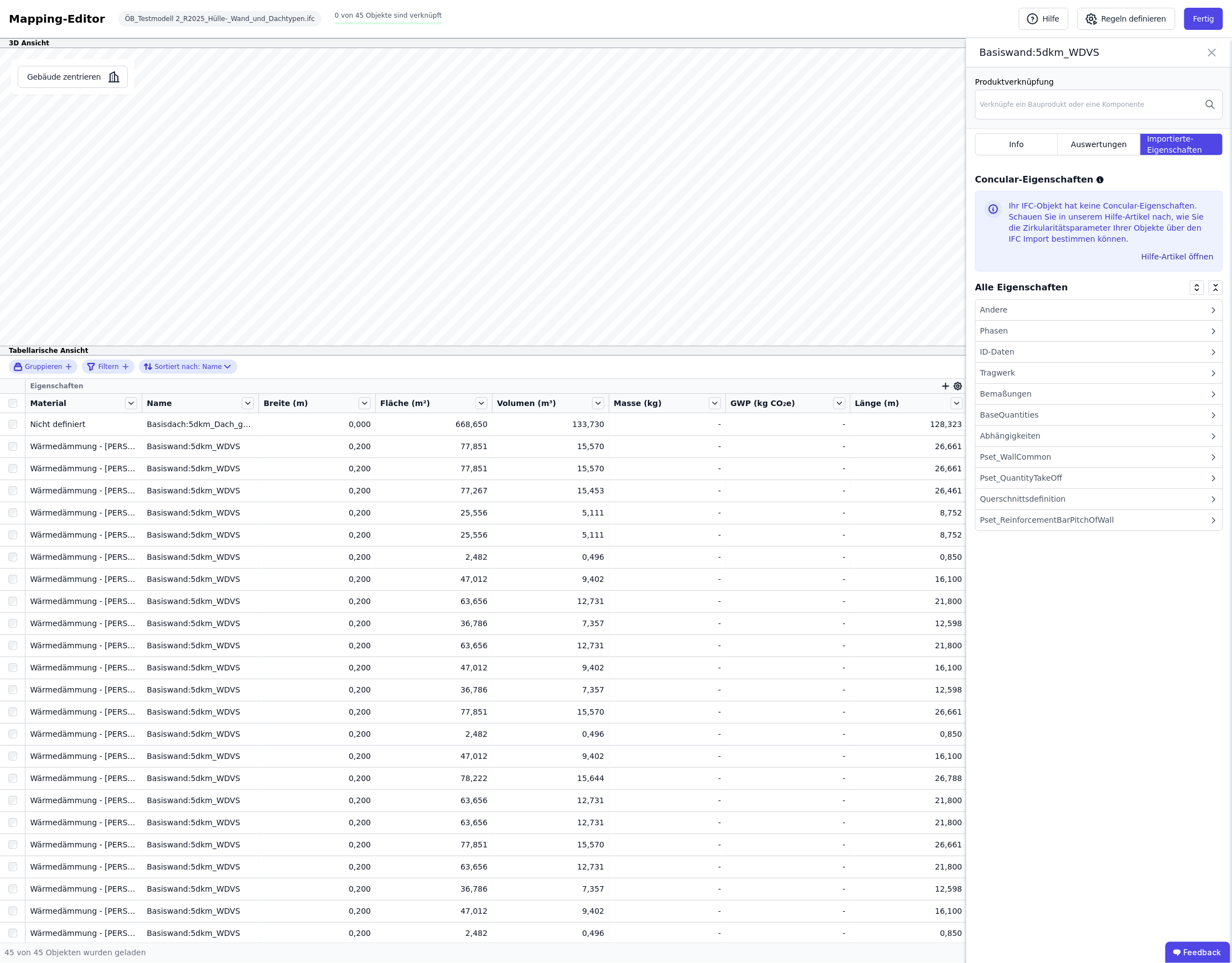
click at [1040, 310] on div "Andere" at bounding box center [1099, 310] width 247 height 21
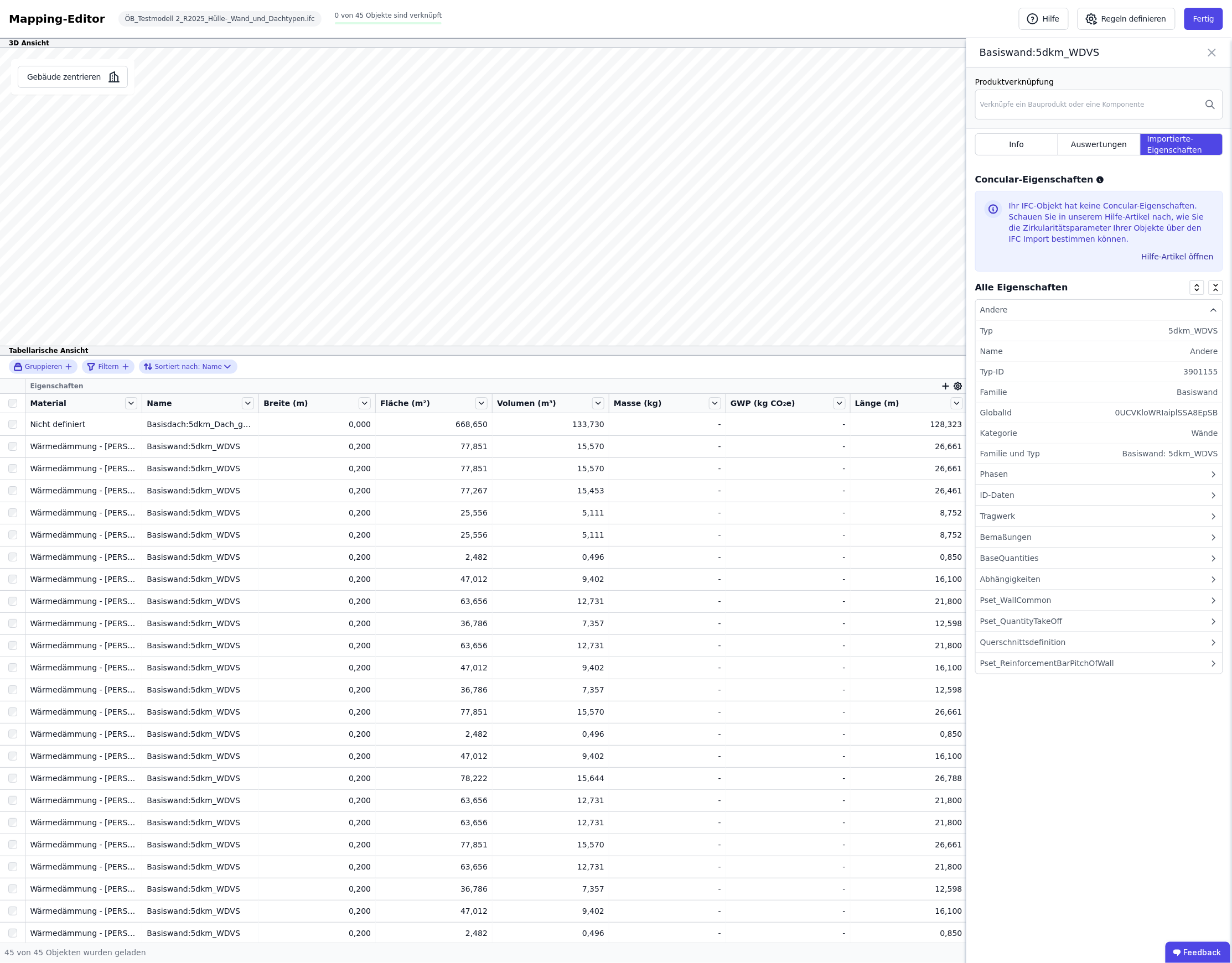
click at [1037, 489] on div "ID-Daten" at bounding box center [1099, 496] width 247 height 21
click at [1086, 153] on div "Auswertungen" at bounding box center [1099, 144] width 82 height 22
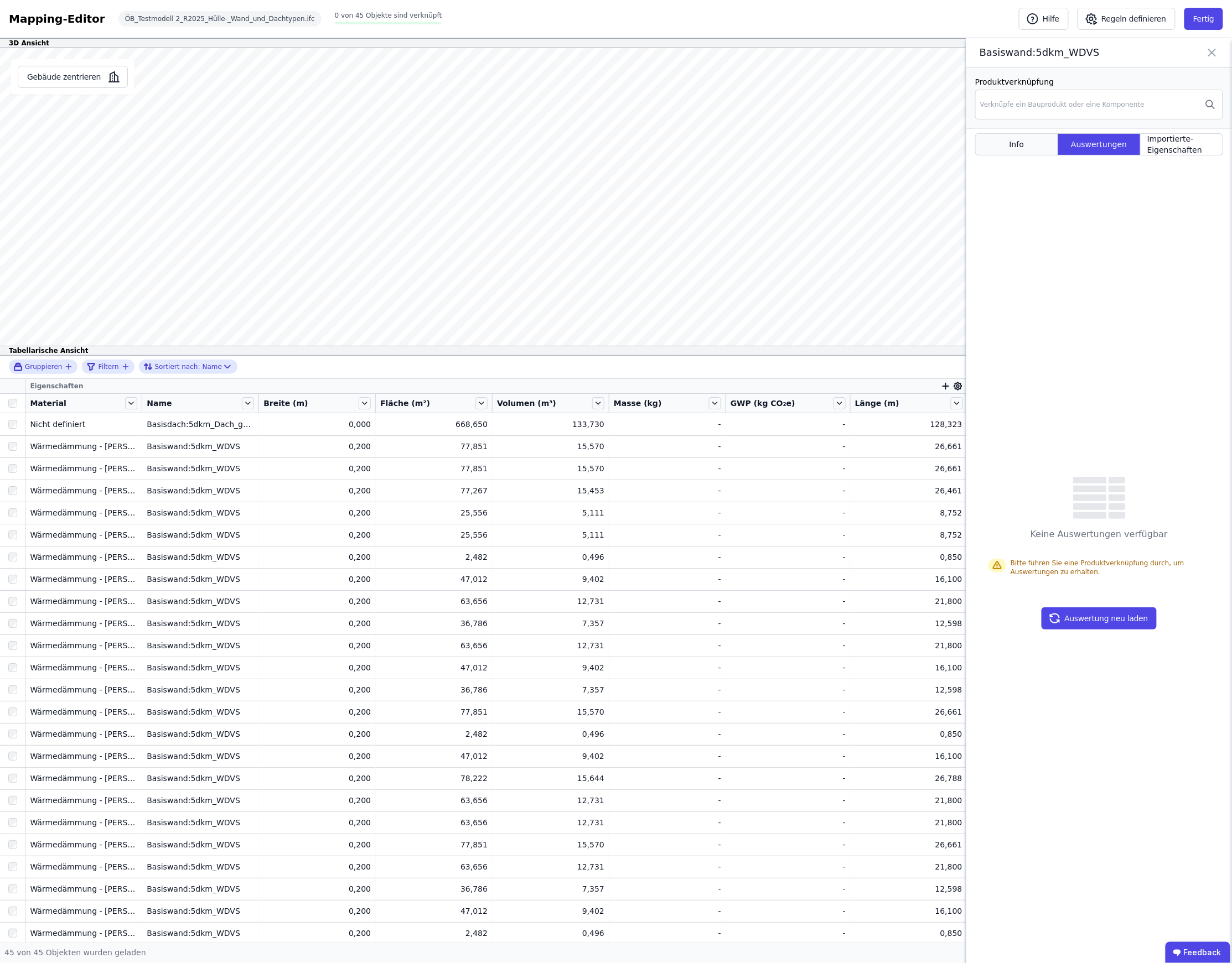
click at [1034, 150] on div "Info" at bounding box center [1016, 144] width 83 height 22
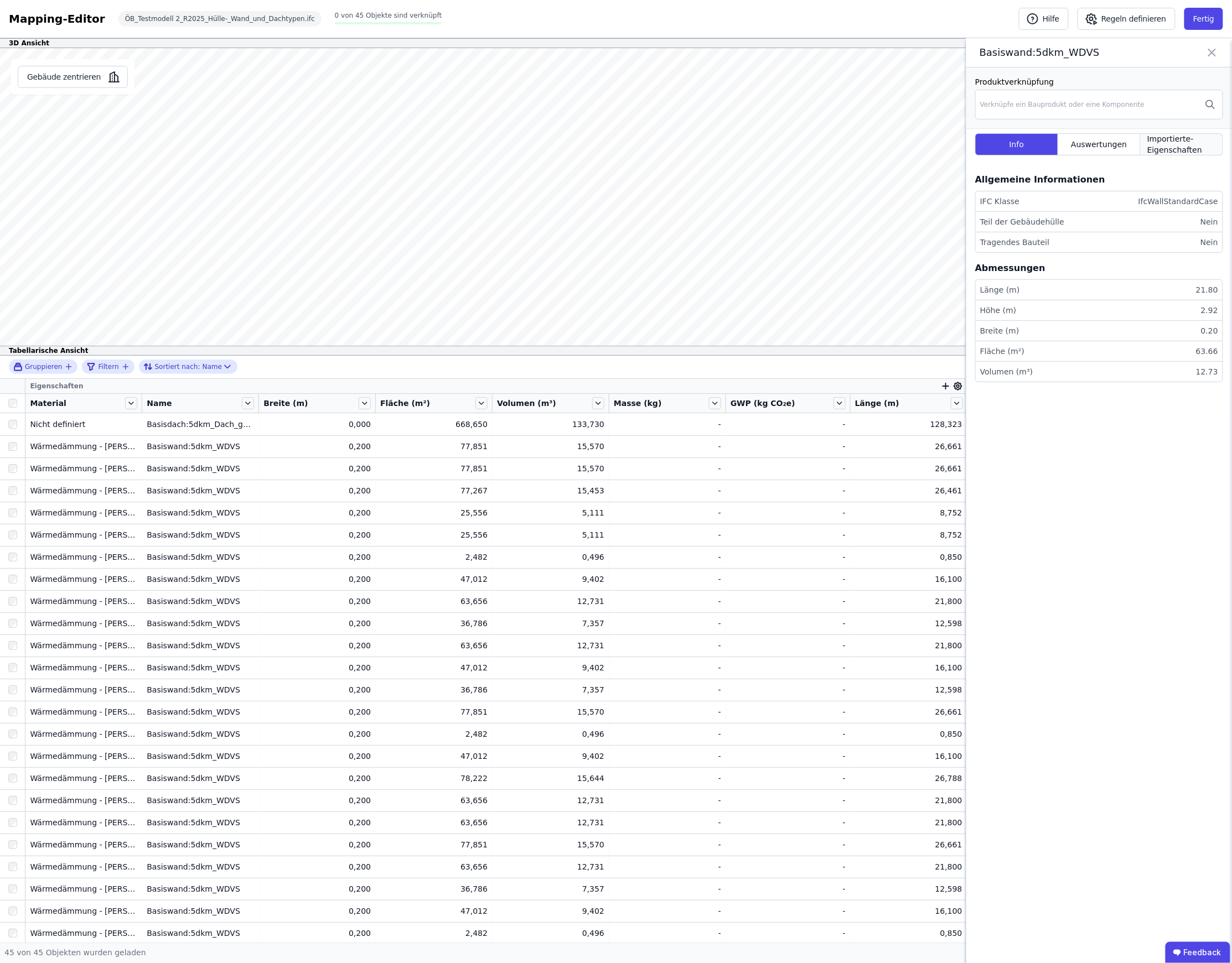
click at [1173, 151] on span "Importierte-Eigenschaften" at bounding box center [1181, 144] width 68 height 22
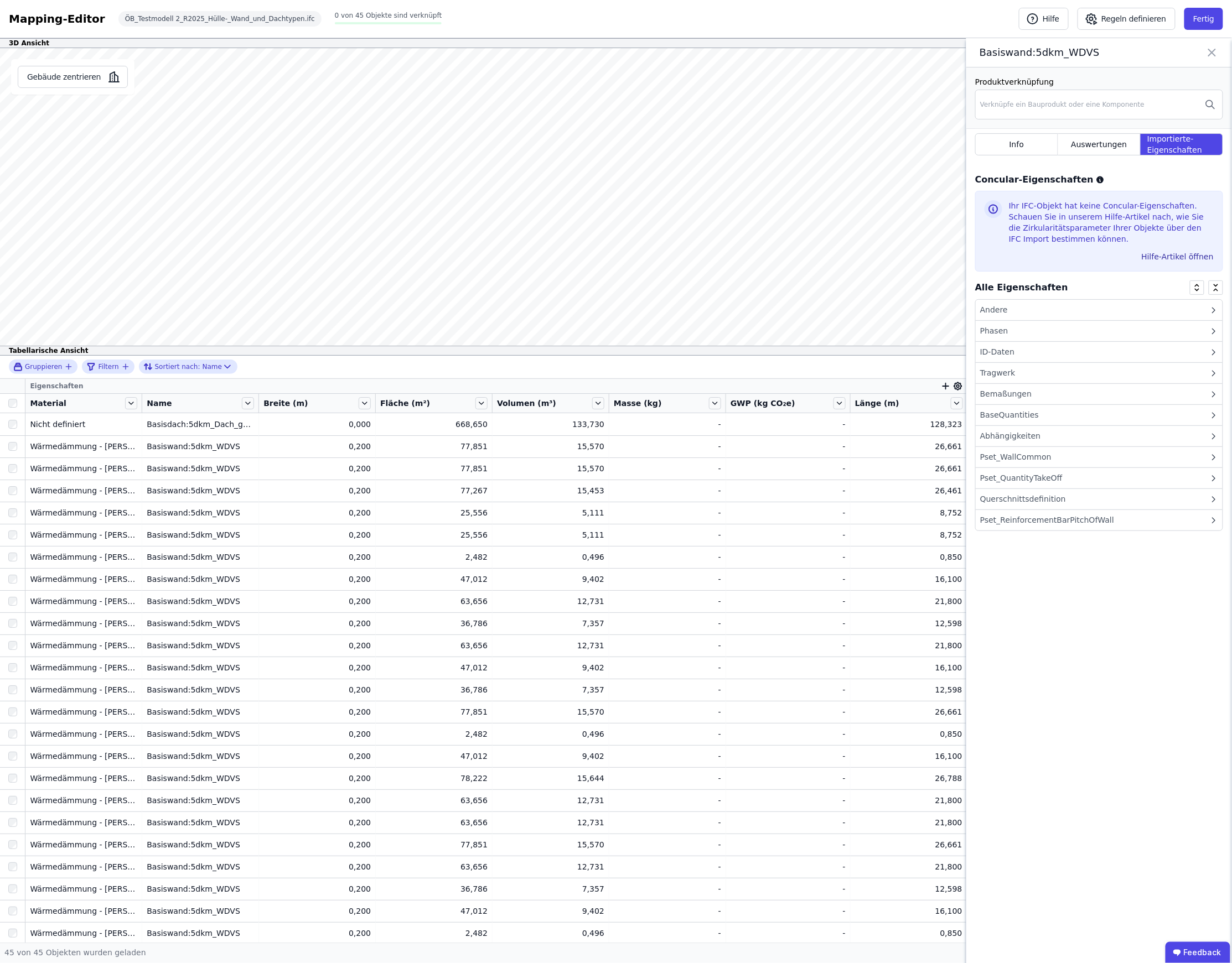
click at [1063, 355] on div "ID-Daten" at bounding box center [1099, 352] width 247 height 21
click at [1215, 51] on icon at bounding box center [1211, 53] width 13 height 16
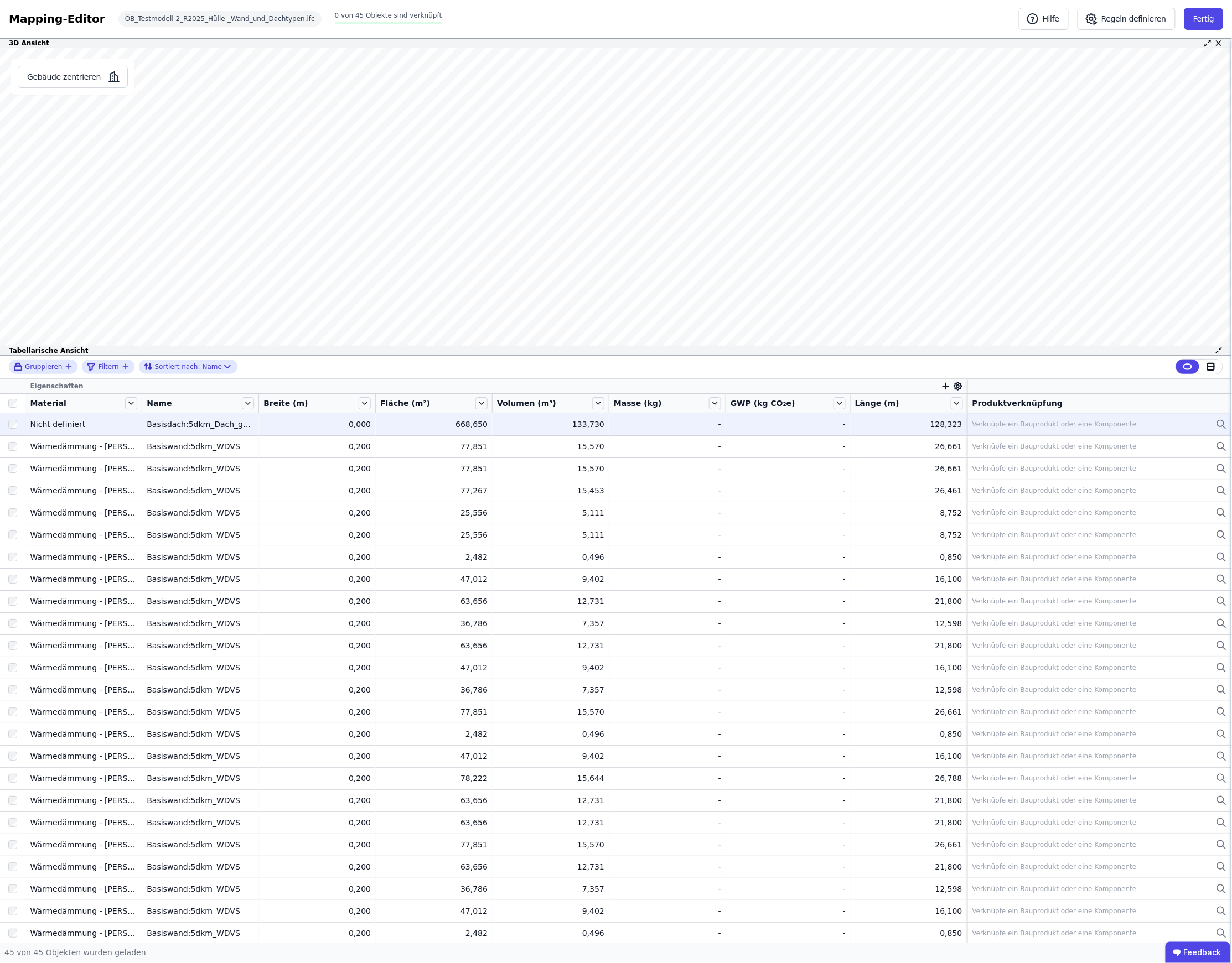
click at [1076, 420] on div "Verknüpfe ein Bauprodukt oder eine Komponente" at bounding box center [1100, 424] width 254 height 13
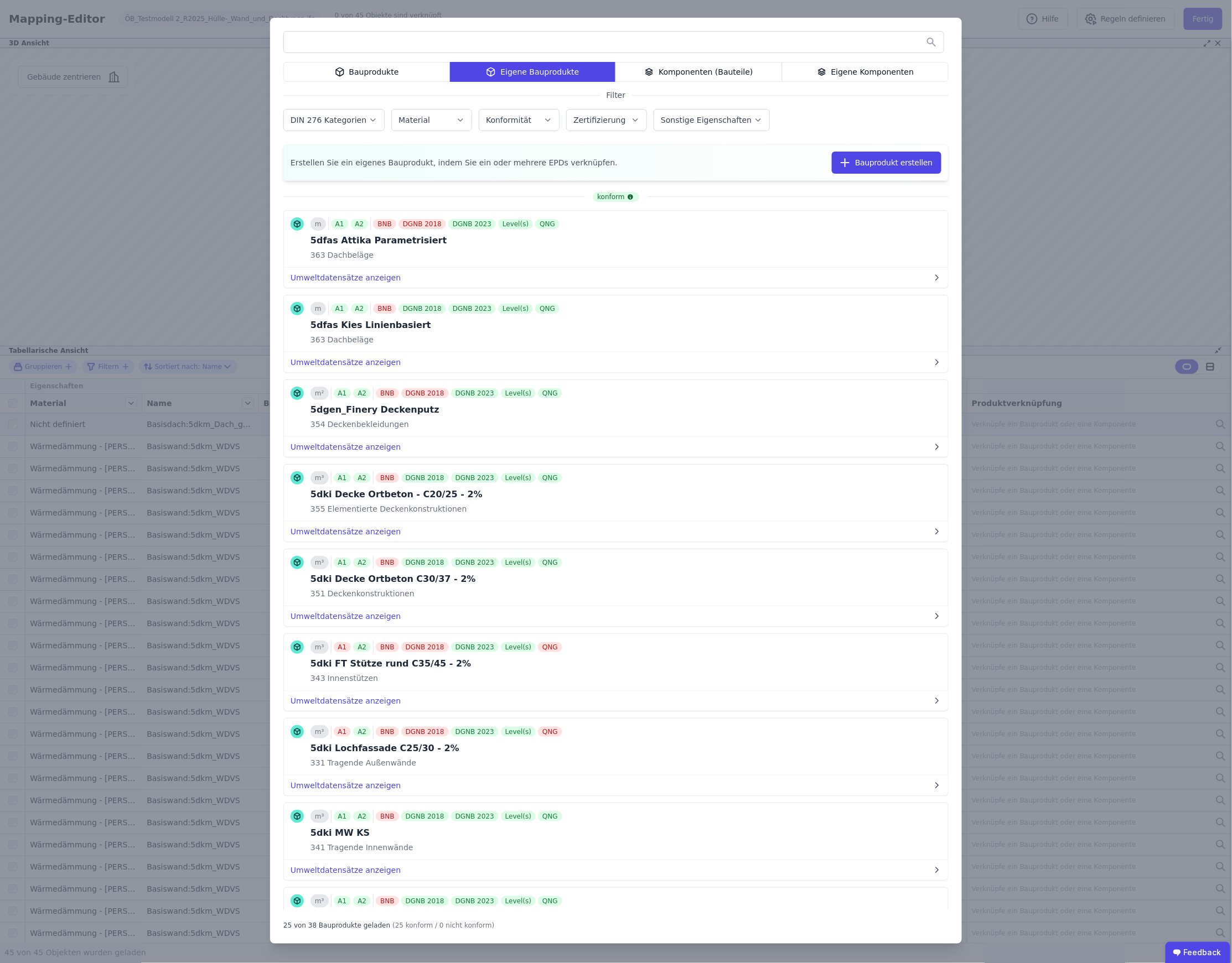
click at [534, 123] on div "Konformität" at bounding box center [519, 120] width 67 height 11
click at [1044, 188] on div "Bauprodukte Eigene Bauprodukte Komponenten (Bauteile) Eigene Komponenten Filter…" at bounding box center [616, 481] width 1232 height 963
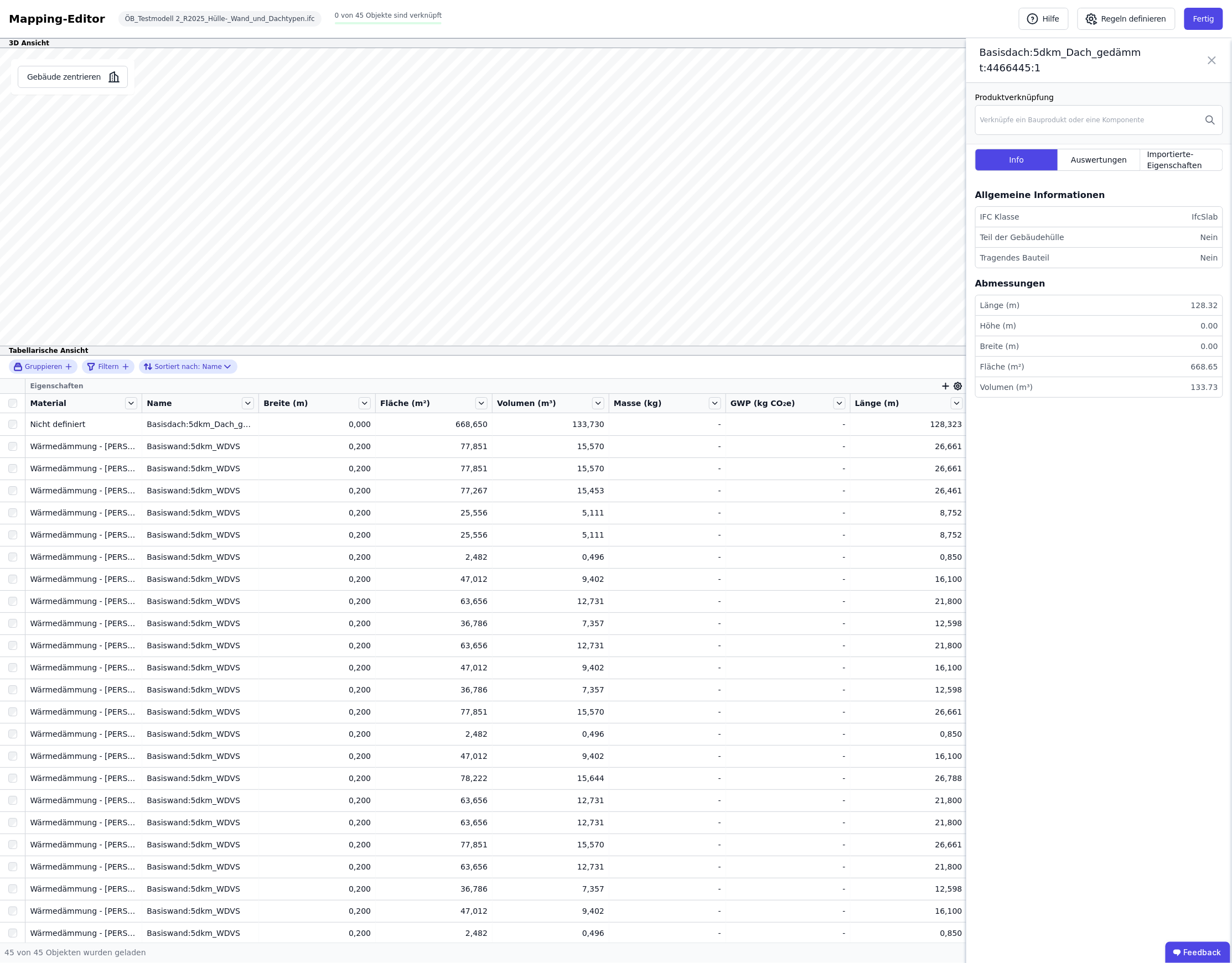
click at [1207, 59] on icon at bounding box center [1211, 60] width 13 height 31
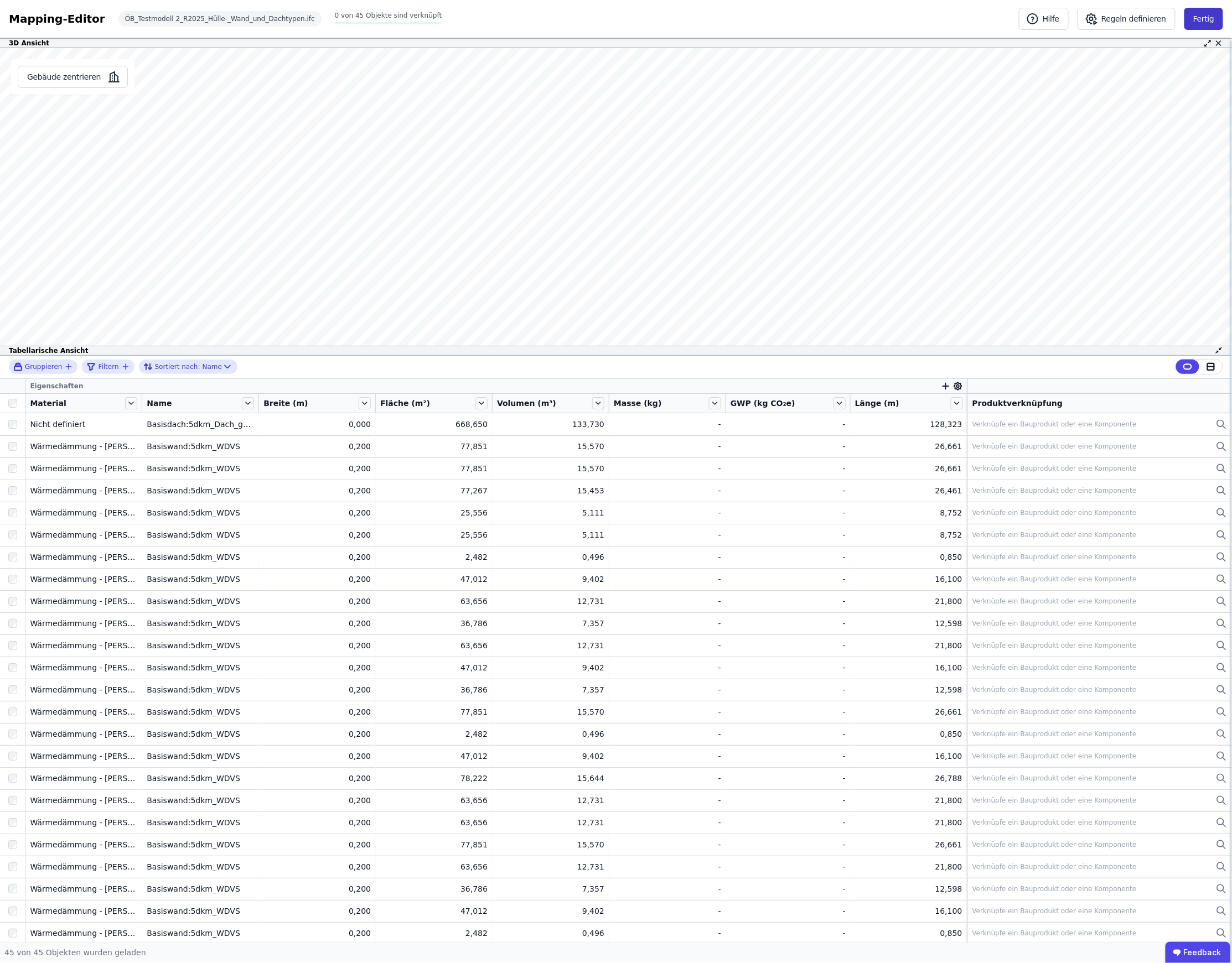
click at [1207, 20] on button "Fertig" at bounding box center [1203, 18] width 39 height 22
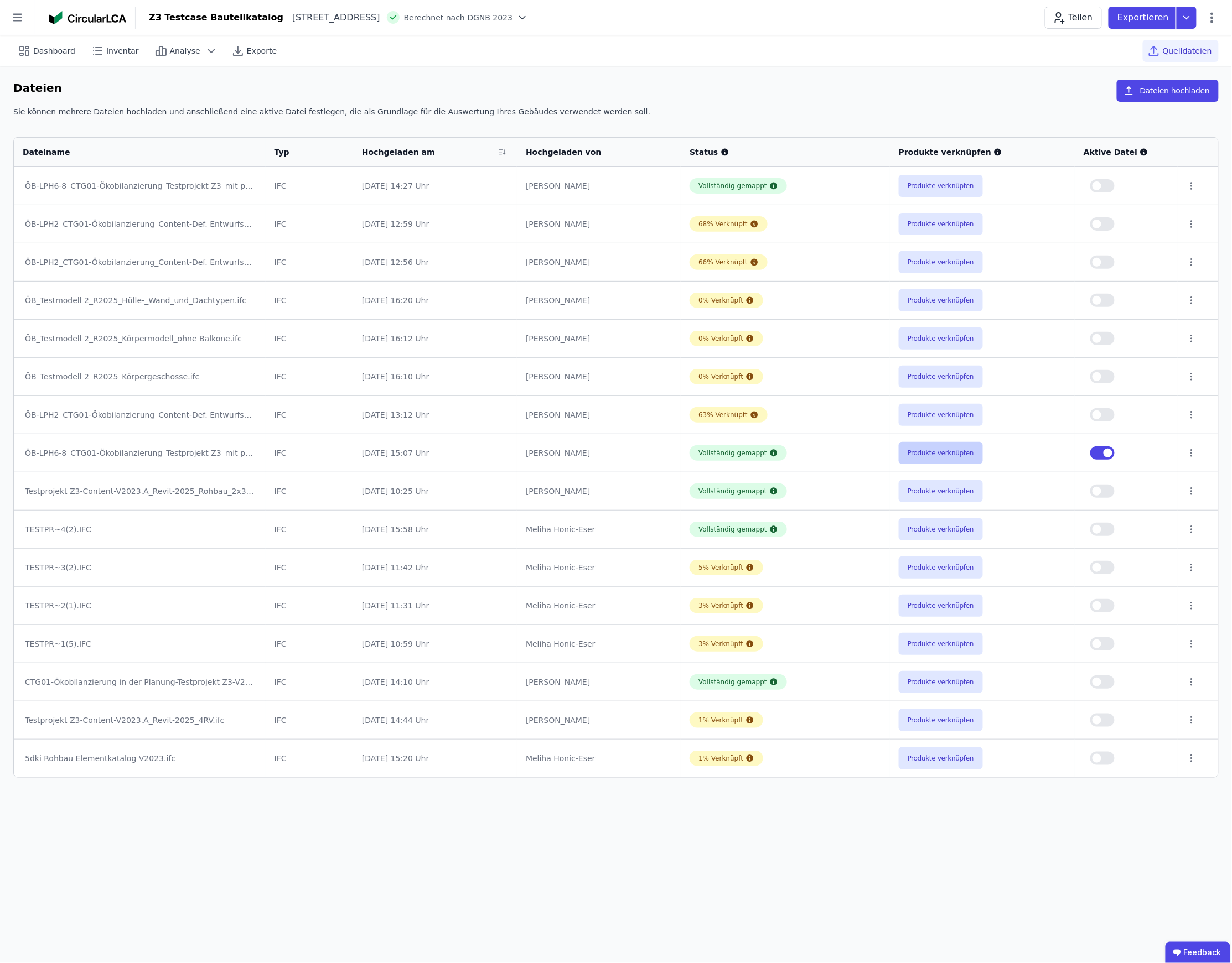
click at [959, 454] on button "Produkte verknüpfen" at bounding box center [941, 453] width 84 height 22
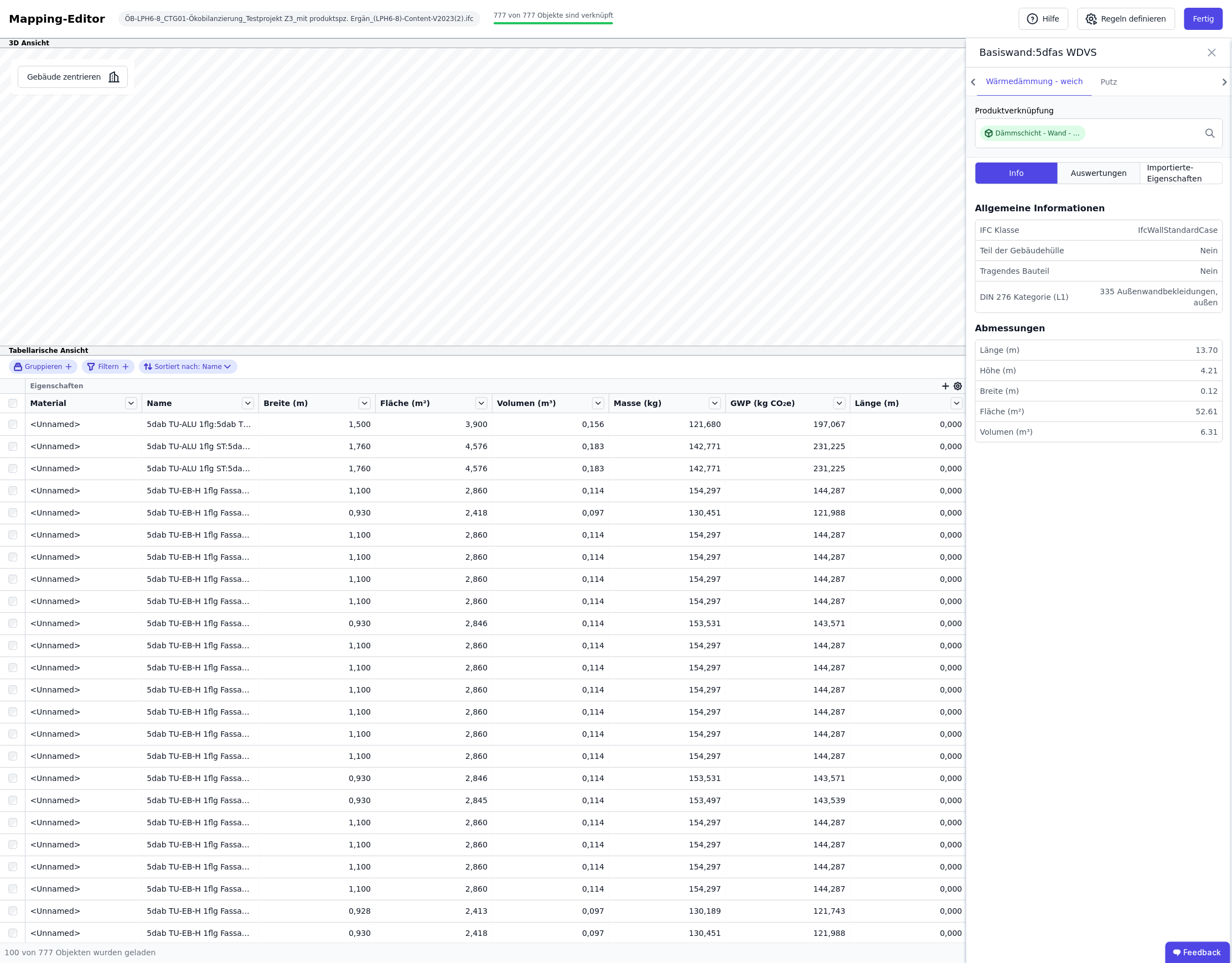
click at [1083, 179] on span "Auswertungen" at bounding box center [1099, 173] width 56 height 11
